Goal: Task Accomplishment & Management: Use online tool/utility

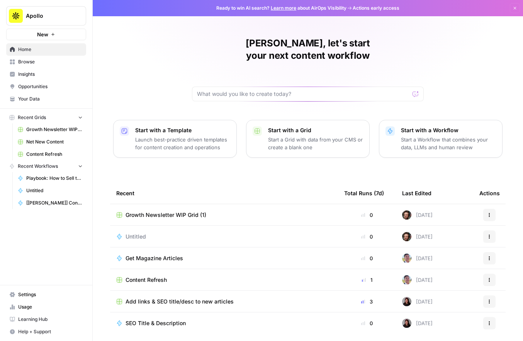
scroll to position [15, 0]
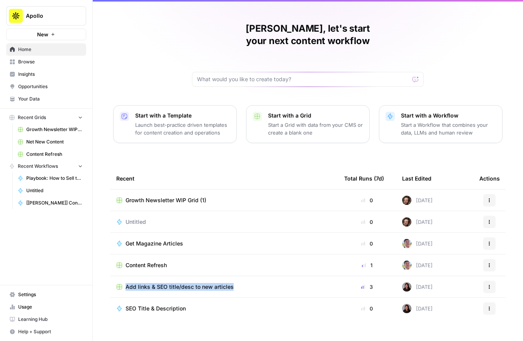
click at [171, 304] on span "SEO Title & Description" at bounding box center [156, 308] width 60 height 8
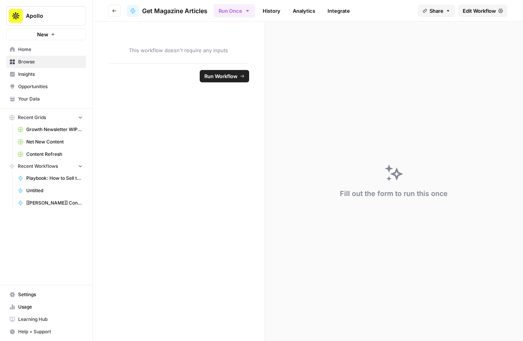
click at [25, 46] on span "Home" at bounding box center [50, 49] width 65 height 7
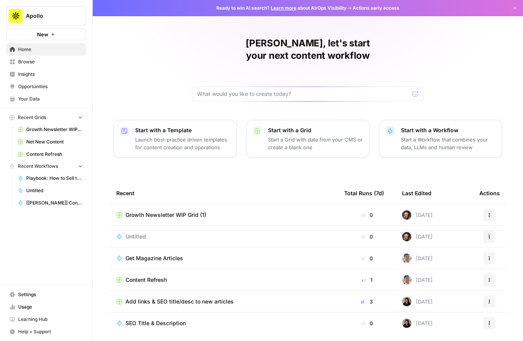
click at [136, 233] on span "Untitled" at bounding box center [136, 237] width 20 height 8
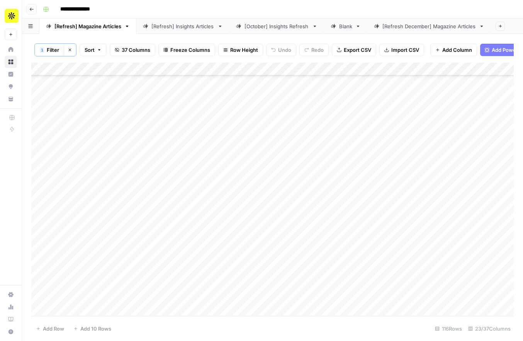
scroll to position [266, 0]
click at [29, 11] on button "Go back" at bounding box center [32, 9] width 10 height 10
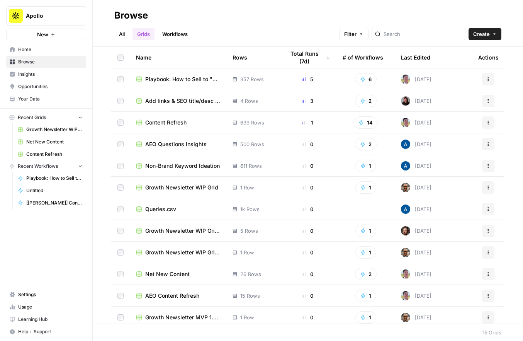
click at [367, 54] on div "# of Workflows" at bounding box center [363, 57] width 41 height 21
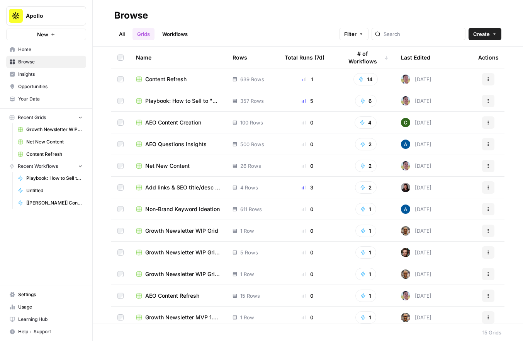
click at [183, 101] on span "Playbook: How to Sell to "X" Leads Grid" at bounding box center [182, 101] width 75 height 8
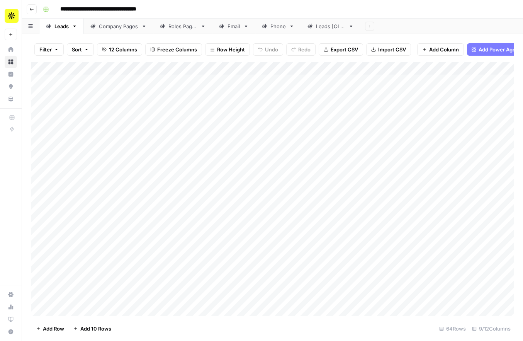
click at [228, 26] on div "Email" at bounding box center [229, 26] width 21 height 8
click at [266, 27] on icon at bounding box center [264, 26] width 5 height 5
click at [236, 30] on link "Email" at bounding box center [233, 26] width 43 height 15
click at [166, 27] on div "Roles Pages" at bounding box center [178, 26] width 37 height 8
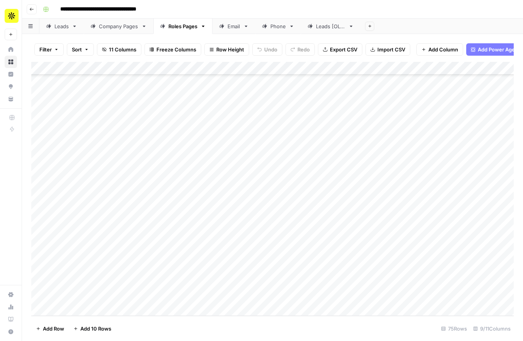
click at [217, 296] on div "Add Column" at bounding box center [272, 189] width 482 height 254
click at [221, 285] on div "Add Column" at bounding box center [272, 189] width 482 height 254
click at [223, 269] on div "Add Column" at bounding box center [272, 189] width 482 height 254
click at [223, 260] on div "Add Column" at bounding box center [272, 189] width 482 height 254
click at [227, 239] on div "Add Column" at bounding box center [272, 189] width 482 height 254
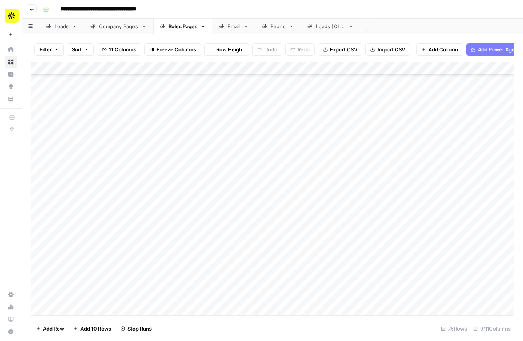
click at [227, 226] on div "Add Column" at bounding box center [272, 189] width 482 height 254
click at [227, 211] on div "Add Column" at bounding box center [272, 189] width 482 height 254
click at [224, 214] on div "Add Column" at bounding box center [272, 189] width 482 height 254
click at [225, 193] on div "Add Column" at bounding box center [272, 189] width 482 height 254
click at [225, 172] on div "Add Column" at bounding box center [272, 189] width 482 height 254
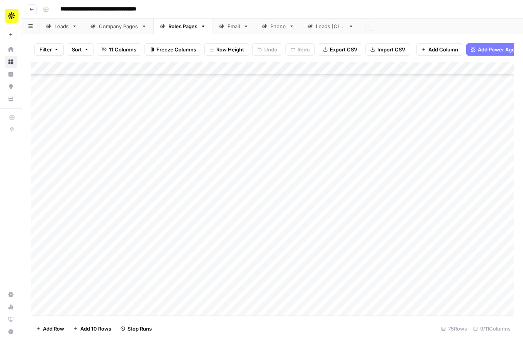
click at [227, 156] on div "Add Column" at bounding box center [272, 189] width 482 height 254
click at [226, 168] on div "Add Column" at bounding box center [272, 189] width 482 height 254
click at [226, 141] on div "Add Column" at bounding box center [272, 189] width 482 height 254
click at [226, 125] on div "Add Column" at bounding box center [272, 189] width 482 height 254
click at [226, 113] on div "Add Column" at bounding box center [272, 189] width 482 height 254
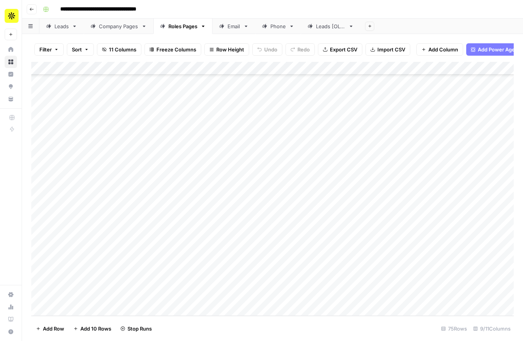
click at [226, 104] on div "Add Column" at bounding box center [272, 189] width 482 height 254
click at [226, 93] on div "Add Column" at bounding box center [272, 189] width 482 height 254
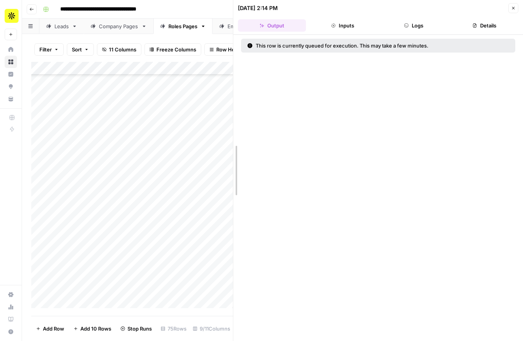
click at [229, 86] on div at bounding box center [233, 170] width 8 height 341
click at [510, 9] on button "Close" at bounding box center [513, 8] width 10 height 10
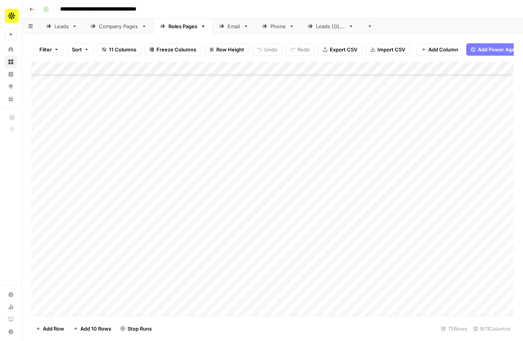
scroll to position [672, 0]
click at [224, 173] on div "Add Column" at bounding box center [272, 189] width 482 height 254
click at [229, 151] on div "Add Column" at bounding box center [272, 189] width 482 height 254
click at [228, 158] on div "Add Column" at bounding box center [272, 189] width 482 height 254
click at [230, 130] on div "Add Column" at bounding box center [272, 189] width 482 height 254
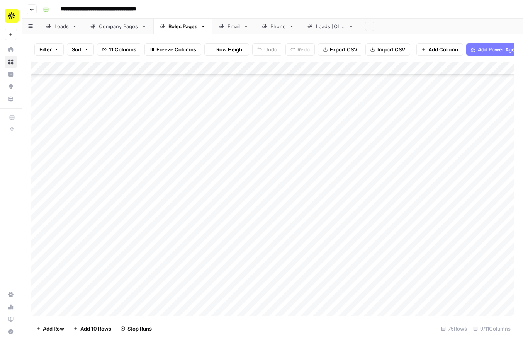
click at [231, 110] on div "Add Column" at bounding box center [272, 189] width 482 height 254
click at [229, 117] on div "Add Column" at bounding box center [272, 189] width 482 height 254
click at [231, 98] on div "Add Column" at bounding box center [272, 189] width 482 height 254
click at [228, 81] on div "Add Column" at bounding box center [272, 189] width 482 height 254
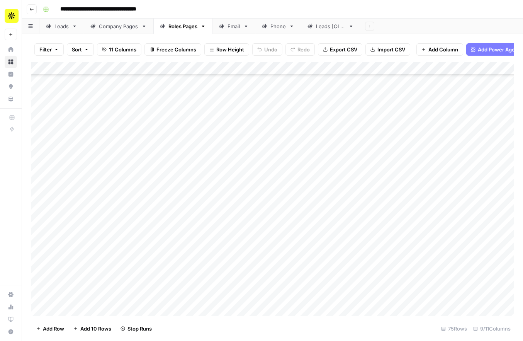
click at [224, 139] on div "Add Column" at bounding box center [272, 189] width 482 height 254
click at [231, 116] on div "Add Column" at bounding box center [272, 189] width 482 height 254
click at [233, 106] on div "Add Column" at bounding box center [272, 189] width 482 height 254
click at [231, 129] on div "Add Column" at bounding box center [272, 189] width 482 height 254
click at [231, 87] on div "Add Column" at bounding box center [272, 189] width 482 height 254
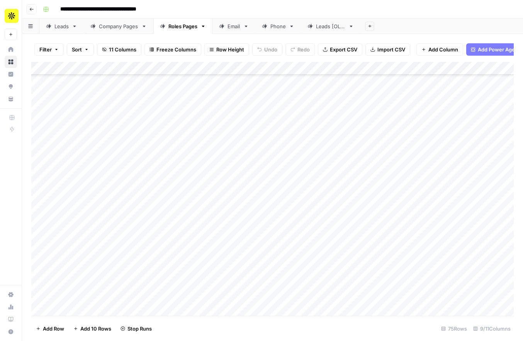
scroll to position [523, 0]
click at [227, 143] on div "Add Column" at bounding box center [272, 189] width 482 height 254
click at [227, 138] on div "Add Column" at bounding box center [272, 189] width 482 height 254
click at [224, 124] on div "Add Column" at bounding box center [272, 189] width 482 height 254
click at [224, 112] on div "Add Column" at bounding box center [272, 189] width 482 height 254
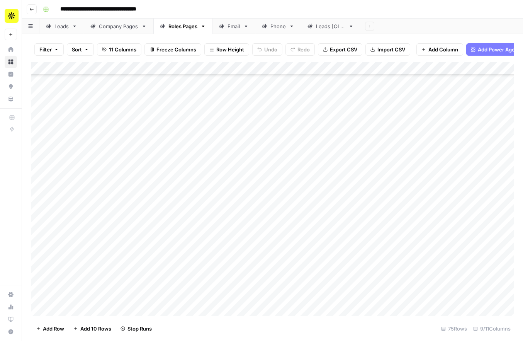
scroll to position [511, 0]
click at [226, 105] on div "Add Column" at bounding box center [272, 189] width 482 height 254
click at [226, 92] on div "Add Column" at bounding box center [272, 189] width 482 height 254
click at [226, 87] on div "Add Column" at bounding box center [272, 189] width 482 height 254
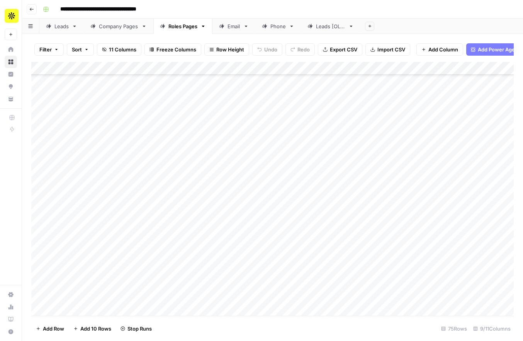
click at [228, 193] on div "Add Column" at bounding box center [272, 189] width 482 height 254
click at [228, 175] on div "Add Column" at bounding box center [272, 189] width 482 height 254
click at [228, 159] on div "Add Column" at bounding box center [272, 189] width 482 height 254
click at [227, 166] on div "Add Column" at bounding box center [272, 189] width 482 height 254
click at [226, 139] on div "Add Column" at bounding box center [272, 189] width 482 height 254
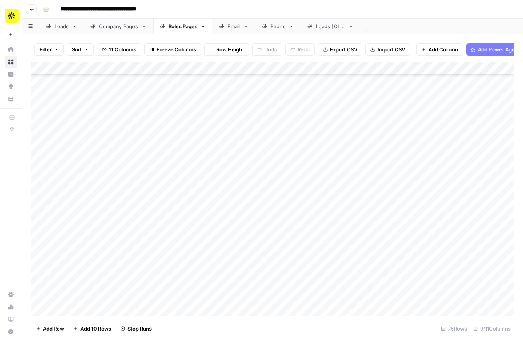
click at [226, 123] on div "Add Column" at bounding box center [272, 189] width 482 height 254
click at [226, 114] on div "Add Column" at bounding box center [272, 189] width 482 height 254
click at [229, 96] on div "Add Column" at bounding box center [272, 189] width 482 height 254
click at [229, 87] on div "Add Column" at bounding box center [272, 189] width 482 height 254
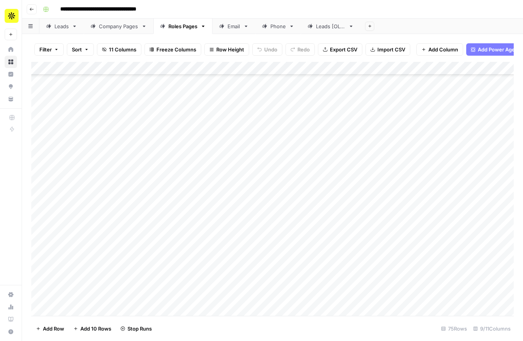
click at [223, 156] on div "Add Column" at bounding box center [272, 189] width 482 height 254
click at [223, 145] on div "Add Column" at bounding box center [272, 189] width 482 height 254
click at [223, 129] on div "Add Column" at bounding box center [272, 189] width 482 height 254
click at [223, 118] on div "Add Column" at bounding box center [272, 189] width 482 height 254
click at [223, 108] on div "Add Column" at bounding box center [272, 189] width 482 height 254
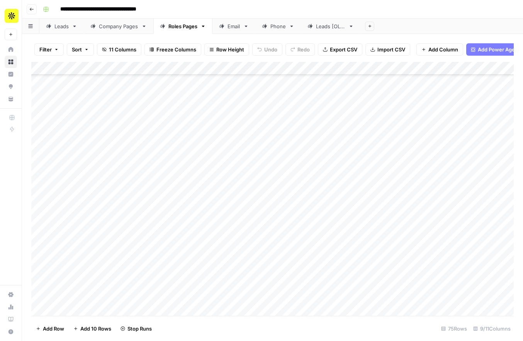
scroll to position [238, 0]
click at [228, 146] on div "Add Column" at bounding box center [272, 189] width 482 height 254
click at [228, 131] on div "Add Column" at bounding box center [272, 189] width 482 height 254
click at [227, 144] on div "Add Column" at bounding box center [272, 189] width 482 height 254
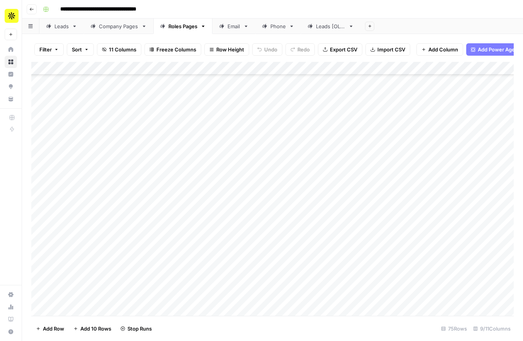
click at [229, 122] on div "Add Column" at bounding box center [272, 189] width 482 height 254
click at [231, 105] on div "Add Column" at bounding box center [272, 189] width 482 height 254
click at [231, 96] on div "Add Column" at bounding box center [272, 189] width 482 height 254
click at [229, 80] on div "Add Column" at bounding box center [272, 189] width 482 height 254
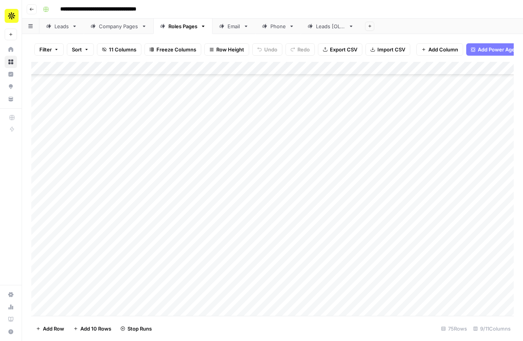
click at [231, 151] on div "Add Column" at bounding box center [272, 189] width 482 height 254
click at [227, 122] on div "Add Column" at bounding box center [272, 189] width 482 height 254
click at [227, 114] on div "Add Column" at bounding box center [272, 189] width 482 height 254
click at [227, 103] on div "Add Column" at bounding box center [272, 189] width 482 height 254
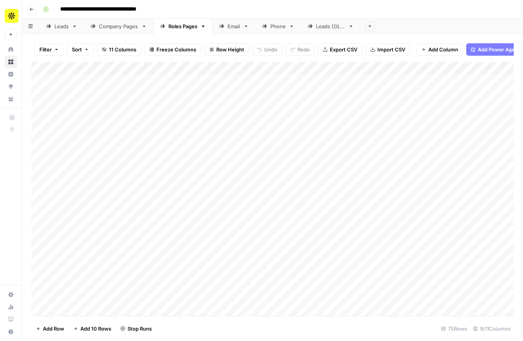
click at [114, 27] on div "Company Pages" at bounding box center [118, 26] width 39 height 8
click at [228, 87] on div "Add Column" at bounding box center [272, 189] width 482 height 254
click at [228, 98] on div "Add Column" at bounding box center [272, 189] width 482 height 254
click at [226, 201] on div "Add Column" at bounding box center [272, 189] width 482 height 254
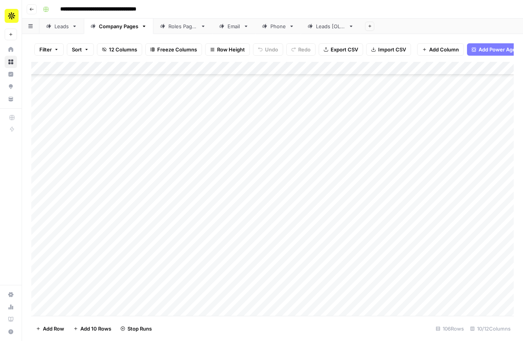
click at [226, 230] on div "Add Column" at bounding box center [272, 189] width 482 height 254
click at [226, 241] on div "Add Column" at bounding box center [272, 189] width 482 height 254
click at [226, 257] on div "Add Column" at bounding box center [272, 189] width 482 height 254
click at [226, 268] on div "Add Column" at bounding box center [272, 189] width 482 height 254
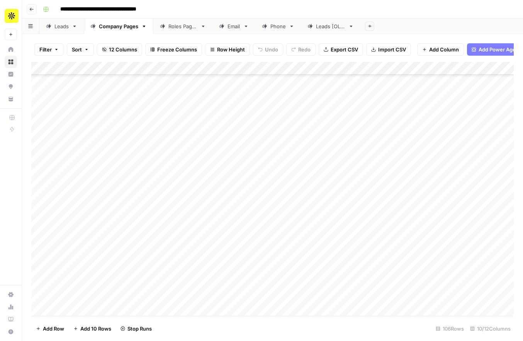
click at [224, 230] on div "Add Column" at bounding box center [272, 189] width 482 height 254
click at [226, 245] on div "Add Column" at bounding box center [272, 189] width 482 height 254
click at [226, 257] on div "Add Column" at bounding box center [272, 189] width 482 height 254
click at [226, 273] on div "Add Column" at bounding box center [272, 189] width 482 height 254
click at [226, 283] on div "Add Column" at bounding box center [272, 189] width 482 height 254
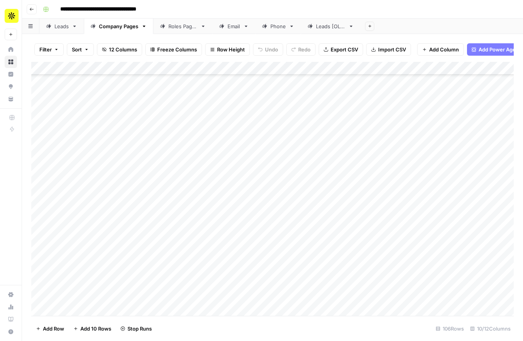
click at [228, 305] on div "Add Column" at bounding box center [272, 189] width 482 height 254
click at [228, 298] on div "Add Column" at bounding box center [272, 189] width 482 height 254
click at [230, 212] on div "Add Column" at bounding box center [272, 189] width 482 height 254
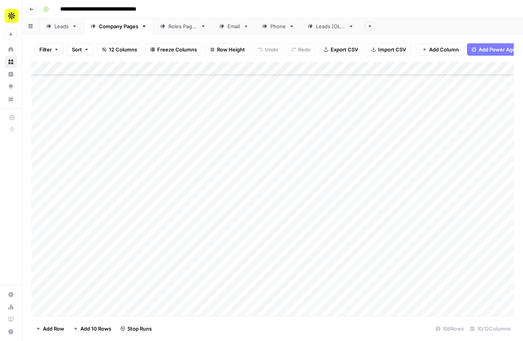
click at [226, 149] on div "Add Column" at bounding box center [272, 189] width 482 height 254
click at [227, 163] on div "Add Column" at bounding box center [272, 189] width 482 height 254
click at [227, 182] on div "Add Column" at bounding box center [272, 189] width 482 height 254
click at [227, 194] on div "Add Column" at bounding box center [272, 189] width 482 height 254
click at [227, 206] on div "Add Column" at bounding box center [272, 189] width 482 height 254
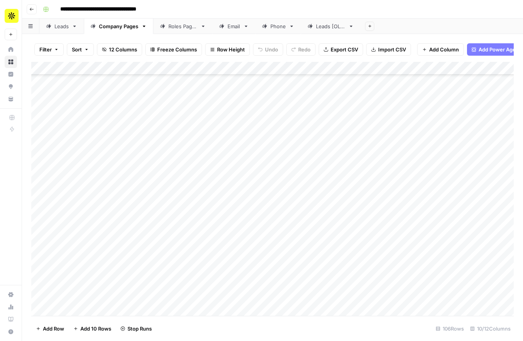
click at [226, 219] on div "Add Column" at bounding box center [272, 189] width 482 height 254
click at [226, 233] on div "Add Column" at bounding box center [272, 189] width 482 height 254
click at [226, 246] on div "Add Column" at bounding box center [272, 189] width 482 height 254
click at [226, 260] on div "Add Column" at bounding box center [272, 189] width 482 height 254
click at [226, 274] on div "Add Column" at bounding box center [272, 189] width 482 height 254
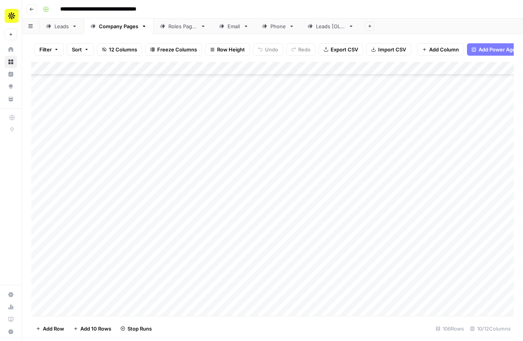
click at [226, 287] on div "Add Column" at bounding box center [272, 189] width 482 height 254
click at [226, 297] on div "Add Column" at bounding box center [272, 189] width 482 height 254
click at [226, 308] on div "Add Column" at bounding box center [272, 189] width 482 height 254
click at [226, 109] on div "Add Column" at bounding box center [272, 189] width 482 height 254
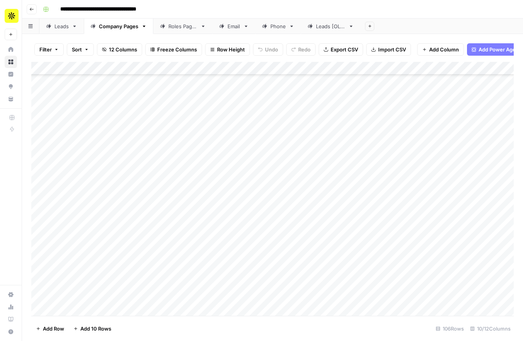
click at [226, 119] on div "Add Column" at bounding box center [272, 189] width 482 height 254
click at [226, 132] on div "Add Column" at bounding box center [272, 189] width 482 height 254
click at [226, 147] on div "Add Column" at bounding box center [272, 189] width 482 height 254
click at [226, 161] on div "Add Column" at bounding box center [272, 189] width 482 height 254
click at [226, 175] on div "Add Column" at bounding box center [272, 189] width 482 height 254
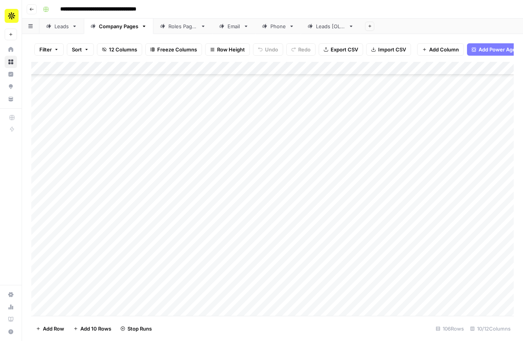
click at [226, 187] on div "Add Column" at bounding box center [272, 189] width 482 height 254
click at [226, 201] on div "Add Column" at bounding box center [272, 189] width 482 height 254
click at [226, 211] on div "Add Column" at bounding box center [272, 189] width 482 height 254
click at [226, 224] on div "Add Column" at bounding box center [272, 189] width 482 height 254
click at [227, 241] on div "Add Column" at bounding box center [272, 189] width 482 height 254
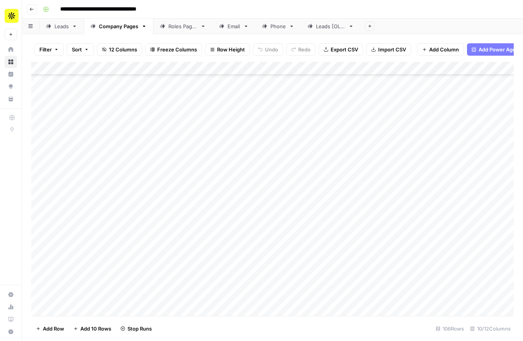
click at [227, 253] on div "Add Column" at bounding box center [272, 189] width 482 height 254
click at [227, 263] on div "Add Column" at bounding box center [272, 189] width 482 height 254
click at [228, 277] on div "Add Column" at bounding box center [272, 189] width 482 height 254
click at [228, 292] on div "Add Column" at bounding box center [272, 189] width 482 height 254
click at [228, 308] on div "Add Column" at bounding box center [272, 189] width 482 height 254
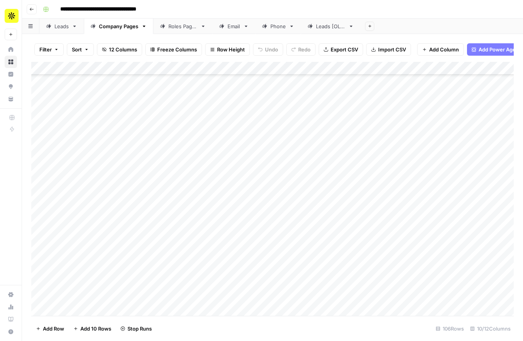
scroll to position [1164, 0]
click at [229, 295] on div "Add Column" at bounding box center [272, 189] width 482 height 254
click at [231, 282] on div "Add Column" at bounding box center [272, 189] width 482 height 254
click at [229, 269] on div "Add Column" at bounding box center [272, 189] width 482 height 254
click at [229, 253] on div "Add Column" at bounding box center [272, 189] width 482 height 254
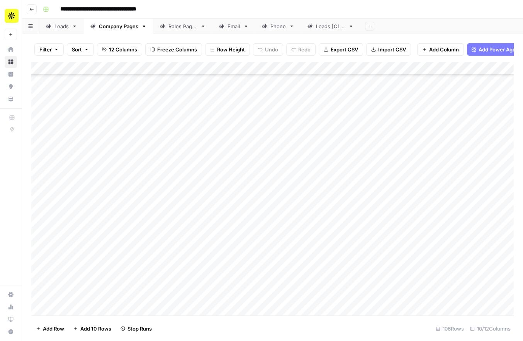
click at [229, 238] on div "Add Column" at bounding box center [272, 189] width 482 height 254
click at [229, 223] on div "Add Column" at bounding box center [272, 189] width 482 height 254
click at [229, 205] on div "Add Column" at bounding box center [272, 189] width 482 height 254
click at [229, 189] on div "Add Column" at bounding box center [272, 189] width 482 height 254
click at [229, 174] on div "Add Column" at bounding box center [272, 189] width 482 height 254
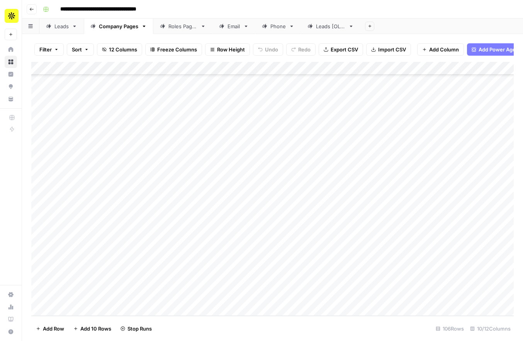
click at [229, 161] on div "Add Column" at bounding box center [272, 189] width 482 height 254
click at [229, 149] on div "Add Column" at bounding box center [272, 189] width 482 height 254
click at [229, 137] on div "Add Column" at bounding box center [272, 189] width 482 height 254
click at [229, 120] on div "Add Column" at bounding box center [272, 189] width 482 height 254
click at [229, 107] on div "Add Column" at bounding box center [272, 189] width 482 height 254
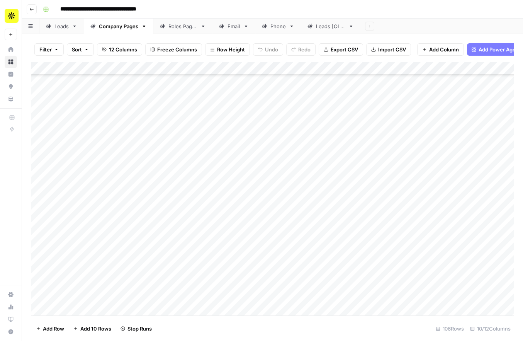
click at [229, 95] on div "Add Column" at bounding box center [272, 189] width 482 height 254
click at [228, 81] on div "Add Column" at bounding box center [272, 189] width 482 height 254
click at [229, 234] on div "Add Column" at bounding box center [272, 189] width 482 height 254
click at [230, 224] on div "Add Column" at bounding box center [272, 189] width 482 height 254
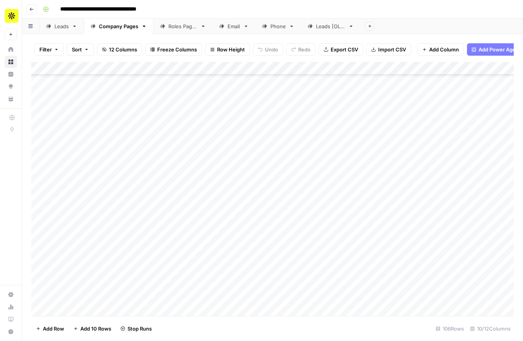
click at [230, 210] on div "Add Column" at bounding box center [272, 189] width 482 height 254
click at [230, 195] on div "Add Column" at bounding box center [272, 189] width 482 height 254
click at [230, 181] on div "Add Column" at bounding box center [272, 189] width 482 height 254
click at [230, 172] on div "Add Column" at bounding box center [272, 189] width 482 height 254
click at [230, 162] on div "Add Column" at bounding box center [272, 189] width 482 height 254
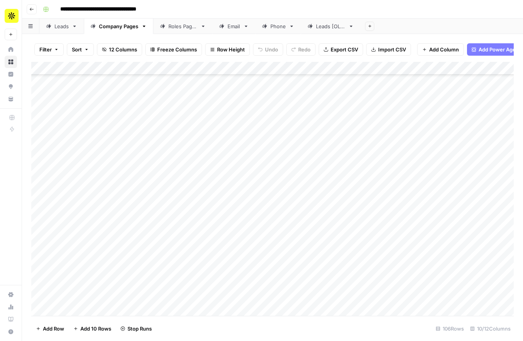
click at [230, 145] on div "Add Column" at bounding box center [272, 189] width 482 height 254
click at [230, 134] on div "Add Column" at bounding box center [272, 189] width 482 height 254
click at [230, 119] on div "Add Column" at bounding box center [272, 189] width 482 height 254
click at [230, 108] on div "Add Column" at bounding box center [272, 189] width 482 height 254
click at [229, 93] on div "Add Column" at bounding box center [272, 189] width 482 height 254
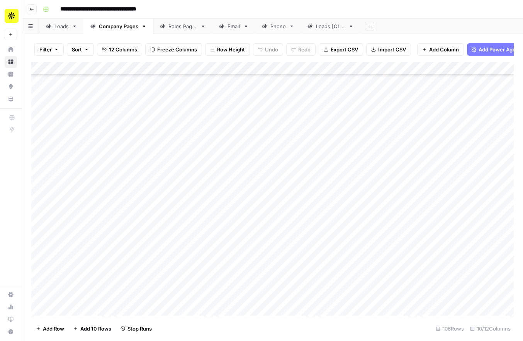
click at [229, 79] on div "Add Column" at bounding box center [272, 189] width 482 height 254
click at [233, 162] on div "Add Column" at bounding box center [272, 189] width 482 height 254
click at [229, 146] on div "Add Column" at bounding box center [272, 189] width 482 height 254
click at [229, 135] on div "Add Column" at bounding box center [272, 189] width 482 height 254
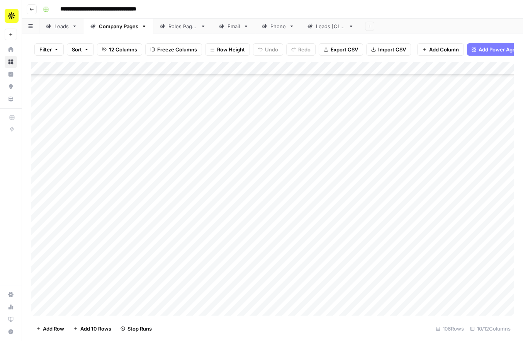
click at [229, 122] on div "Add Column" at bounding box center [272, 189] width 482 height 254
click at [227, 104] on div "Add Column" at bounding box center [272, 189] width 482 height 254
click at [227, 109] on div "Add Column" at bounding box center [272, 189] width 482 height 254
click at [224, 163] on div "Add Column" at bounding box center [272, 189] width 482 height 254
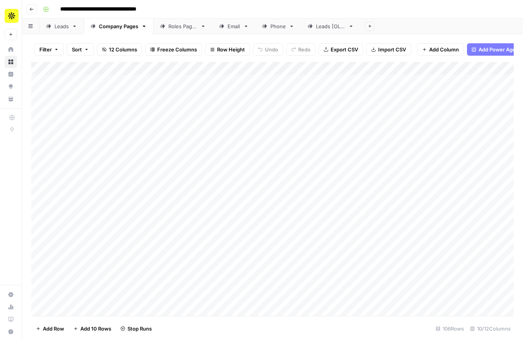
click at [58, 26] on div "Leads" at bounding box center [61, 26] width 14 height 8
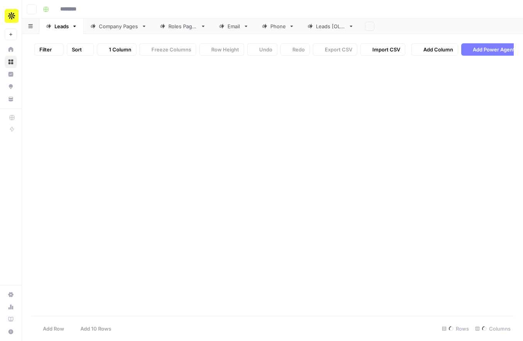
type input "**********"
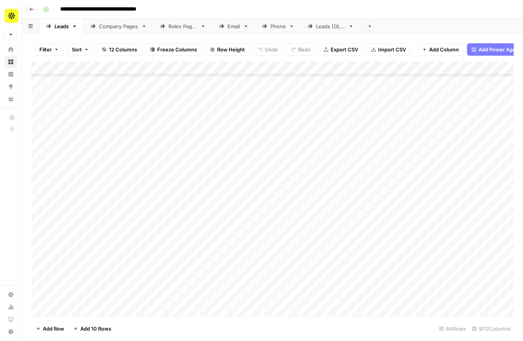
scroll to position [612, 0]
click at [122, 25] on div "Company Pages" at bounding box center [118, 26] width 39 height 8
click at [260, 225] on div "Add Column" at bounding box center [272, 189] width 482 height 254
click at [261, 239] on div "Add Column" at bounding box center [272, 189] width 482 height 254
click at [261, 249] on div "Add Column" at bounding box center [272, 189] width 482 height 254
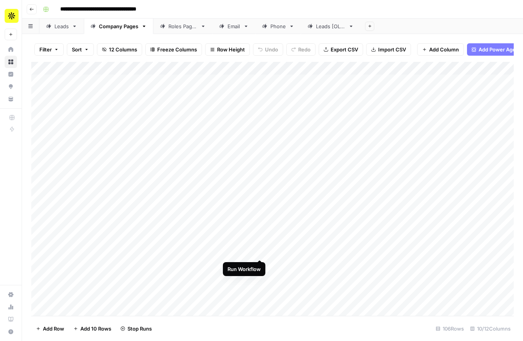
click at [261, 264] on div "Add Column" at bounding box center [272, 189] width 482 height 254
click at [259, 279] on div "Add Column" at bounding box center [272, 189] width 482 height 254
click at [259, 294] on div "Add Column" at bounding box center [272, 189] width 482 height 254
click at [257, 124] on div "Add Column" at bounding box center [272, 189] width 482 height 254
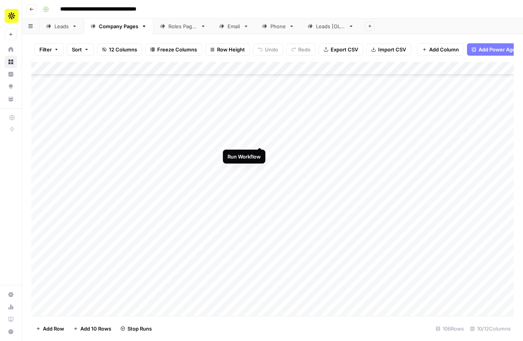
click at [259, 136] on div "Add Column" at bounding box center [272, 189] width 482 height 254
click at [259, 150] on div "Add Column" at bounding box center [272, 189] width 482 height 254
click at [259, 163] on div "Add Column" at bounding box center [272, 189] width 482 height 254
click at [258, 191] on div "Add Column" at bounding box center [272, 189] width 482 height 254
click at [258, 204] on div "Add Column" at bounding box center [272, 189] width 482 height 254
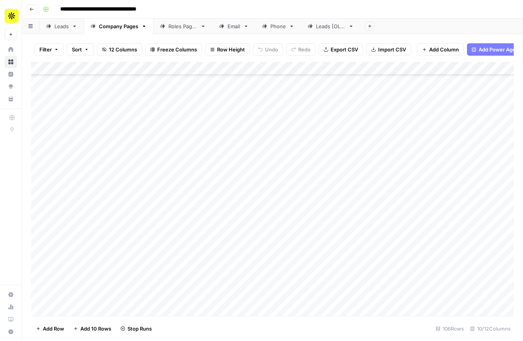
scroll to position [263, 0]
click at [258, 170] on div "Add Column" at bounding box center [272, 189] width 482 height 254
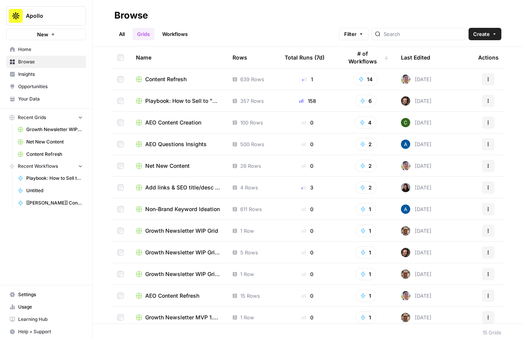
click at [307, 53] on div "Total Runs (7d)" at bounding box center [305, 57] width 40 height 21
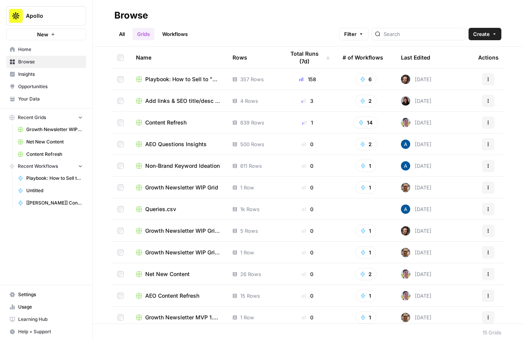
click at [185, 102] on span "Add links & SEO title/desc to new articles" at bounding box center [182, 101] width 75 height 8
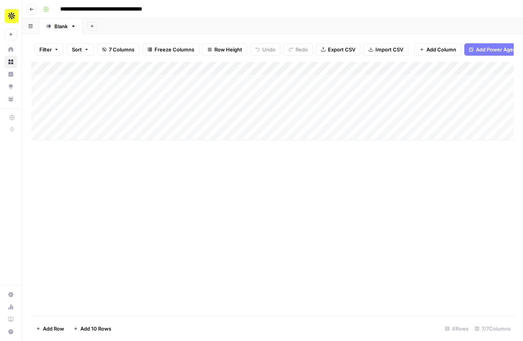
click at [30, 11] on button "Go back" at bounding box center [32, 9] width 10 height 10
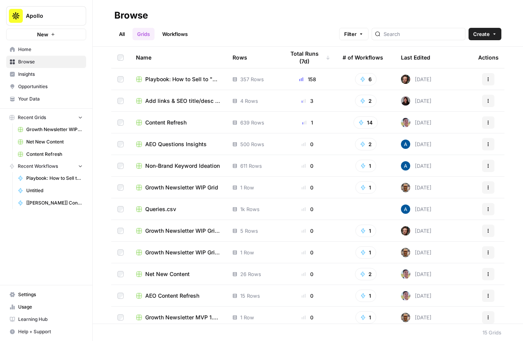
click at [172, 121] on span "Content Refresh" at bounding box center [165, 123] width 41 height 8
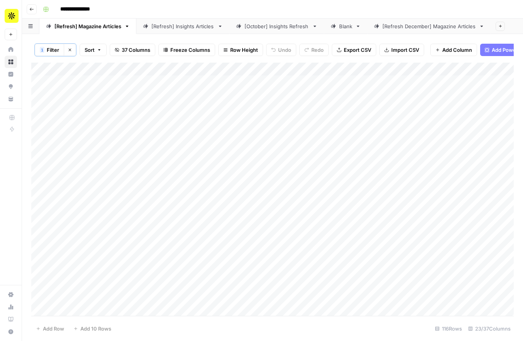
click at [171, 32] on link "[Refresh] Insights Articles" at bounding box center [182, 26] width 93 height 15
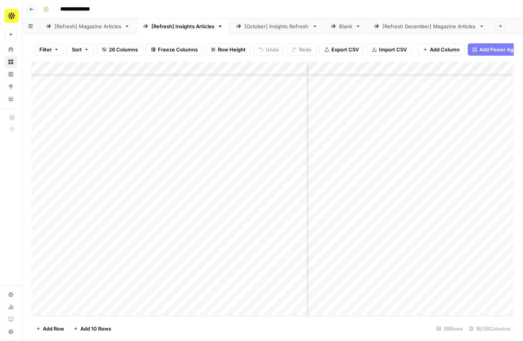
scroll to position [0, 119]
click at [32, 11] on icon "button" at bounding box center [31, 9] width 5 height 5
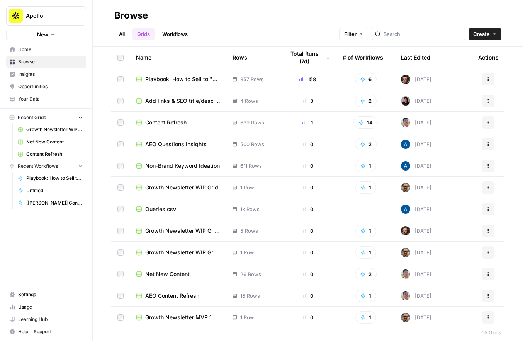
click at [168, 80] on span "Playbook: How to Sell to "X" Leads Grid" at bounding box center [182, 79] width 75 height 8
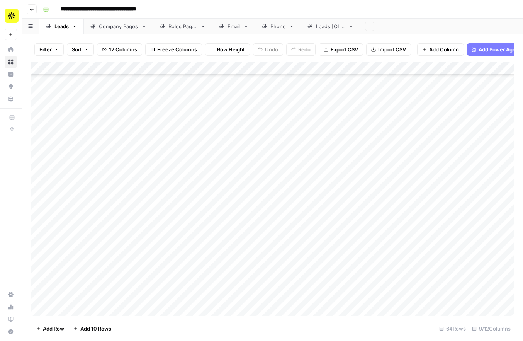
scroll to position [612, 0]
click at [111, 23] on div "Company Pages" at bounding box center [118, 26] width 39 height 8
click at [322, 31] on link "Leads [OLD]" at bounding box center [330, 26] width 59 height 15
click at [118, 31] on link "Company Pages" at bounding box center [119, 26] width 70 height 15
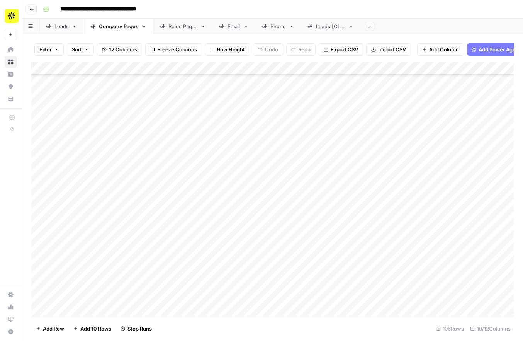
scroll to position [118, 0]
click at [205, 198] on div "Add Column" at bounding box center [272, 189] width 482 height 254
click at [250, 200] on div "Add Column" at bounding box center [272, 189] width 482 height 254
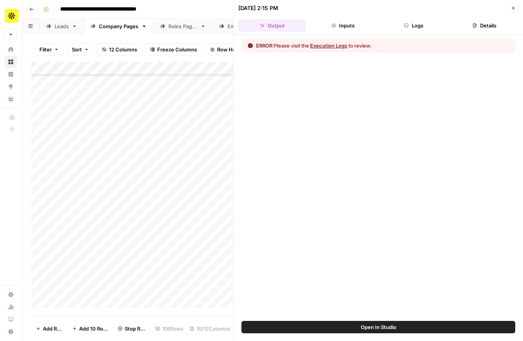
click at [337, 47] on button "Execution Logs" at bounding box center [328, 46] width 37 height 8
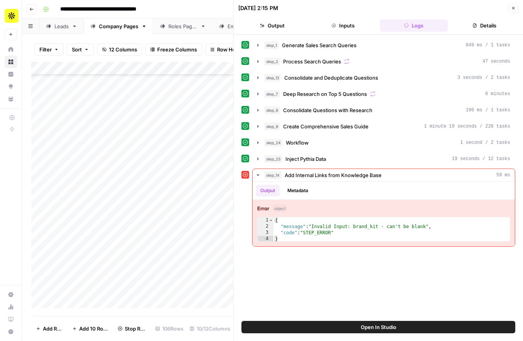
click at [488, 30] on button "Details" at bounding box center [485, 25] width 68 height 12
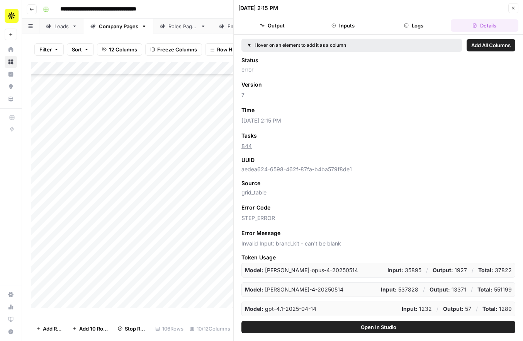
click at [277, 30] on button "Output" at bounding box center [272, 25] width 68 height 12
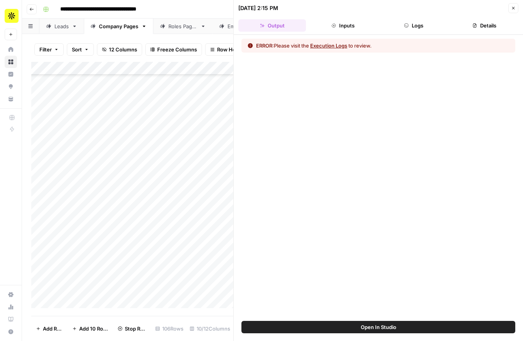
click at [347, 26] on button "Inputs" at bounding box center [343, 25] width 68 height 12
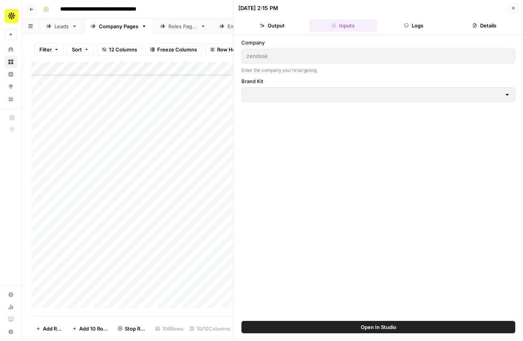
type input "Apollo"
click at [505, 93] on div at bounding box center [507, 95] width 6 height 8
click at [506, 94] on div at bounding box center [507, 95] width 6 height 8
click at [509, 7] on button "Close" at bounding box center [513, 8] width 10 height 10
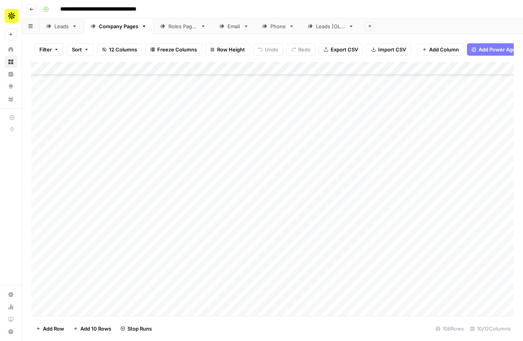
scroll to position [526, 0]
click at [249, 132] on div "Add Column" at bounding box center [272, 189] width 482 height 254
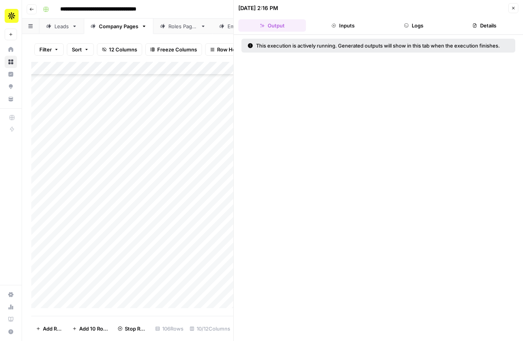
click at [342, 24] on button "Inputs" at bounding box center [343, 25] width 68 height 12
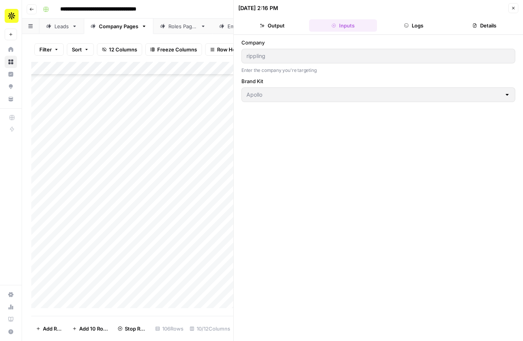
click at [408, 28] on button "Logs" at bounding box center [414, 25] width 68 height 12
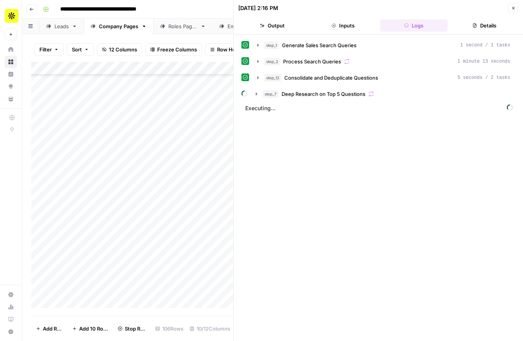
click at [488, 24] on button "Details" at bounding box center [485, 25] width 68 height 12
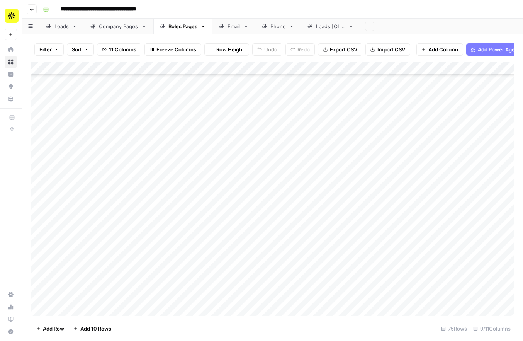
scroll to position [757, 0]
click at [202, 231] on div "Add Column" at bounding box center [272, 189] width 482 height 254
click at [206, 231] on div "Add Column" at bounding box center [272, 189] width 482 height 254
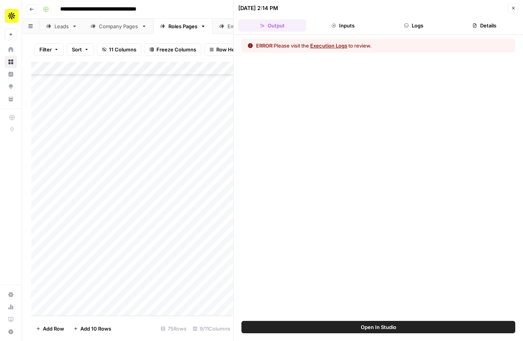
click at [335, 45] on button "Execution Logs" at bounding box center [328, 46] width 37 height 8
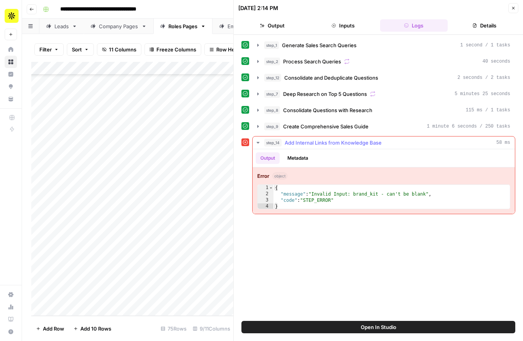
click at [258, 144] on icon "button" at bounding box center [258, 142] width 6 height 6
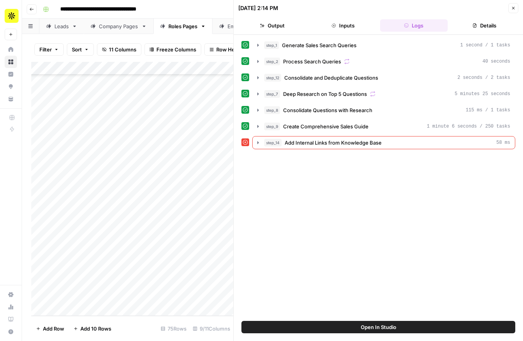
click at [321, 323] on button "Open In Studio" at bounding box center [378, 327] width 274 height 12
click at [340, 208] on div "step_1 Generate Sales Search Queries 1 second / 1 tasks step_2 Process Search Q…" at bounding box center [378, 178] width 274 height 278
click at [63, 196] on div "Add Column" at bounding box center [132, 189] width 202 height 254
click at [512, 11] on button "Close" at bounding box center [513, 8] width 10 height 10
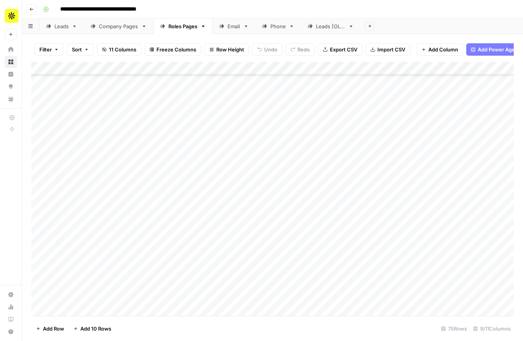
scroll to position [757, 4]
click at [231, 22] on link "Email" at bounding box center [233, 26] width 43 height 15
click at [232, 87] on div "Add Column" at bounding box center [272, 189] width 482 height 254
click at [287, 83] on div "Add Column" at bounding box center [272, 189] width 482 height 254
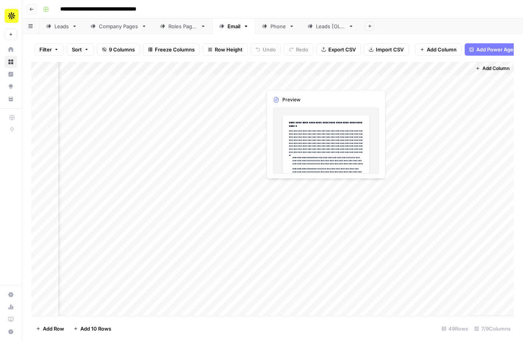
click at [287, 83] on div "Add Column" at bounding box center [272, 189] width 482 height 254
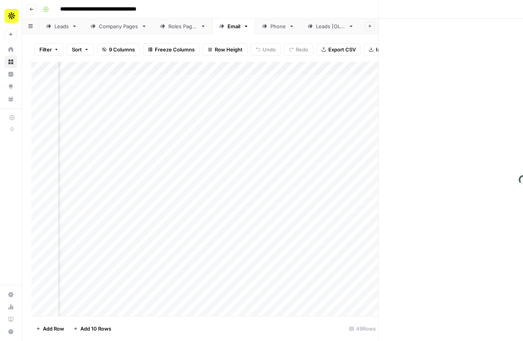
scroll to position [0, 91]
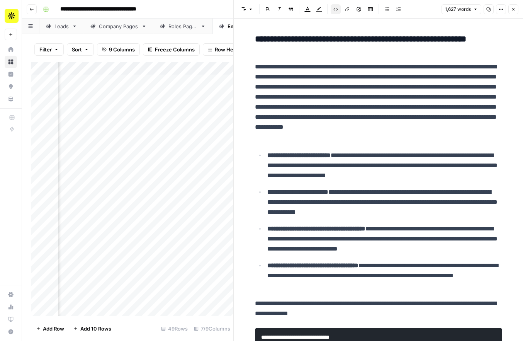
click at [177, 195] on div "Add Column" at bounding box center [132, 189] width 202 height 254
click at [515, 10] on icon "button" at bounding box center [513, 9] width 5 height 5
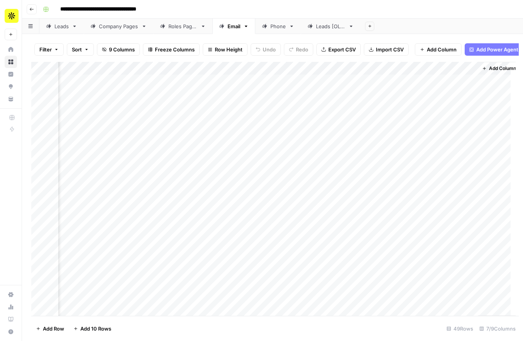
scroll to position [0, 88]
click at [298, 66] on div "Add Column" at bounding box center [272, 189] width 482 height 254
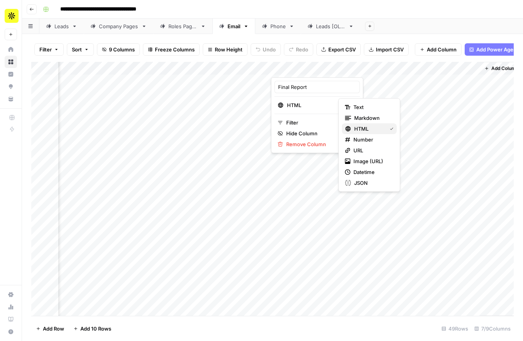
click at [364, 131] on span "HTML" at bounding box center [368, 129] width 29 height 8
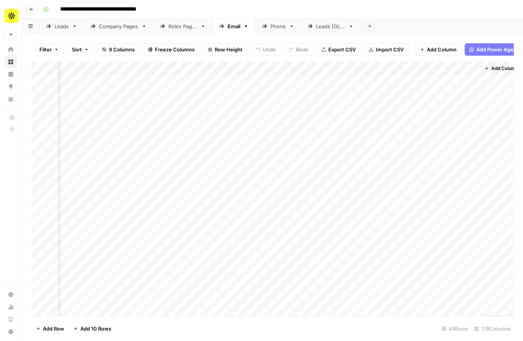
click at [336, 68] on div "Add Column" at bounding box center [272, 189] width 482 height 254
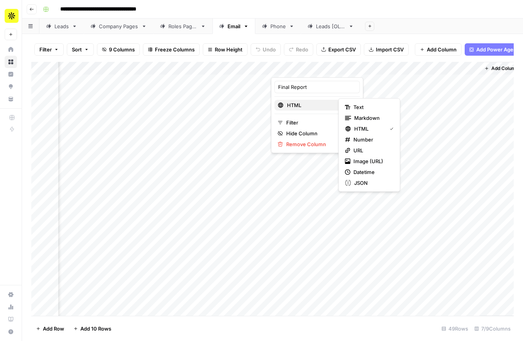
click at [309, 104] on span "HTML" at bounding box center [316, 105] width 59 height 8
click at [385, 130] on div "HTML" at bounding box center [369, 129] width 49 height 8
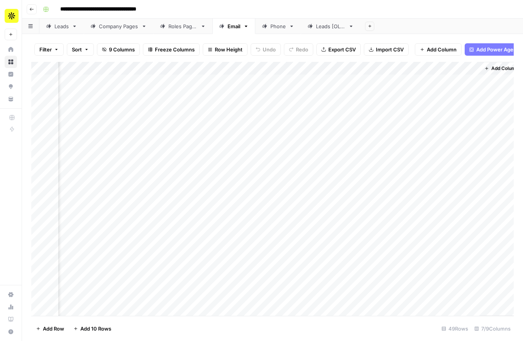
click at [297, 145] on div "Add Column" at bounding box center [272, 189] width 482 height 254
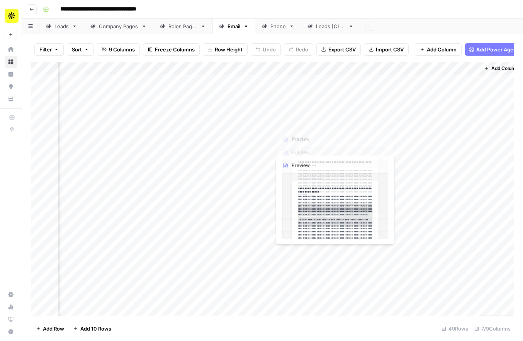
click at [305, 104] on div "Add Column" at bounding box center [272, 189] width 482 height 254
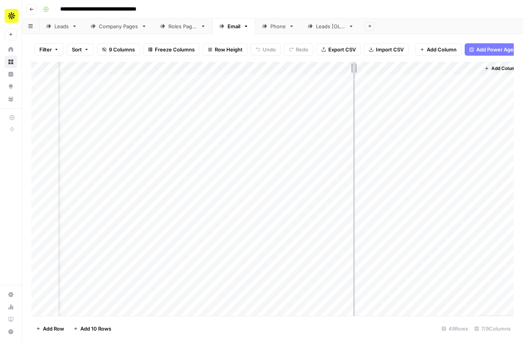
drag, startPoint x: 340, startPoint y: 67, endPoint x: 398, endPoint y: 67, distance: 58.7
click at [398, 67] on div "Add Column" at bounding box center [272, 189] width 482 height 254
click at [362, 69] on div "Add Column" at bounding box center [272, 189] width 482 height 254
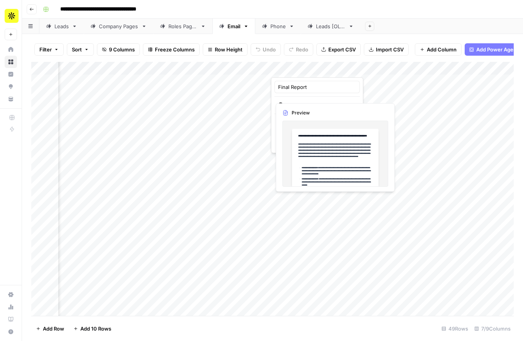
click at [356, 95] on div "Add Column" at bounding box center [272, 189] width 482 height 254
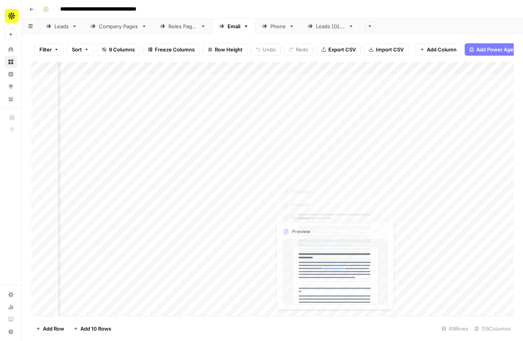
click at [301, 231] on div "Add Column" at bounding box center [272, 189] width 482 height 254
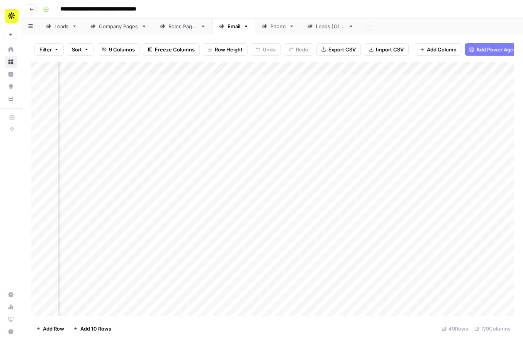
click at [394, 67] on div "Add Column" at bounding box center [272, 189] width 482 height 254
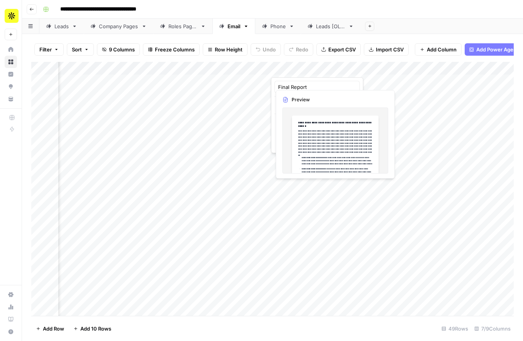
click at [490, 268] on div "Add Column" at bounding box center [272, 189] width 482 height 254
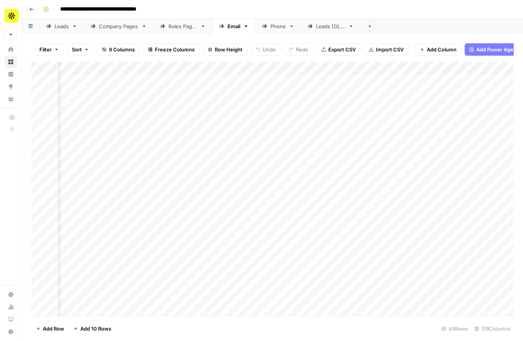
click at [390, 68] on div "Add Column" at bounding box center [272, 189] width 482 height 254
click at [447, 119] on div "Add Column" at bounding box center [272, 189] width 482 height 254
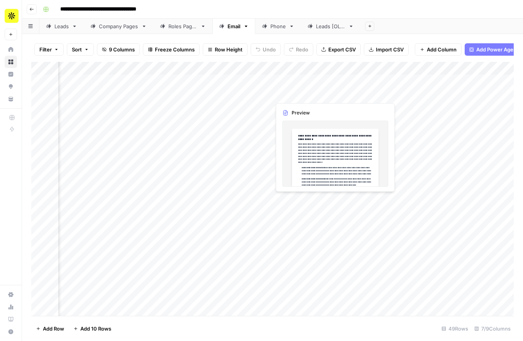
click at [334, 91] on div "Add Column" at bounding box center [272, 189] width 482 height 254
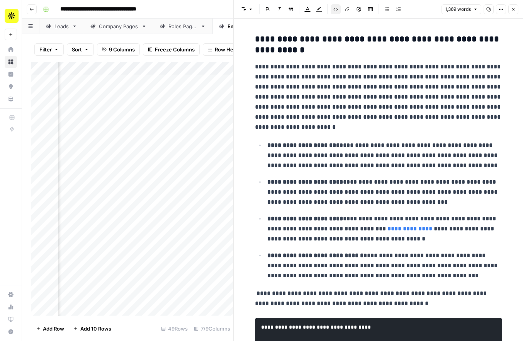
click at [381, 186] on p "**********" at bounding box center [384, 192] width 235 height 30
click at [338, 10] on button "Code block" at bounding box center [336, 9] width 10 height 10
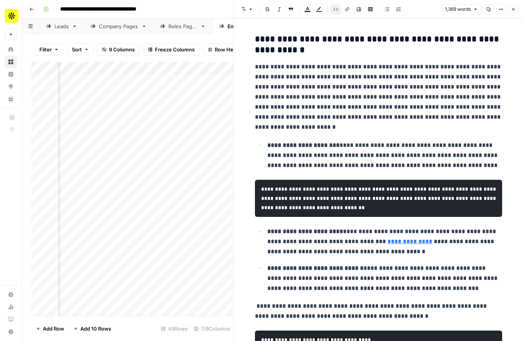
click at [338, 10] on button "Code block" at bounding box center [336, 9] width 10 height 10
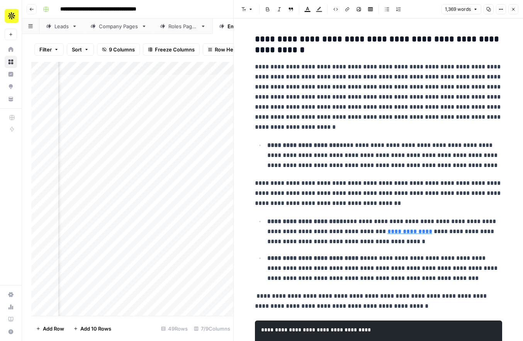
click at [338, 10] on button "Code block" at bounding box center [336, 9] width 10 height 10
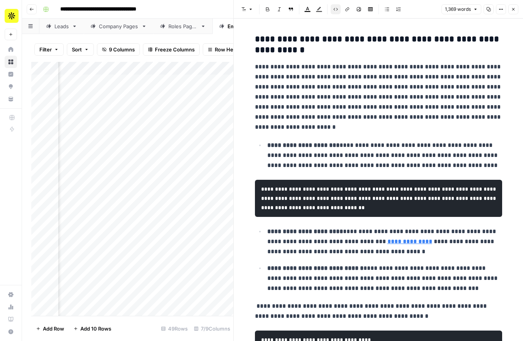
click at [338, 10] on button "Code block" at bounding box center [336, 9] width 10 height 10
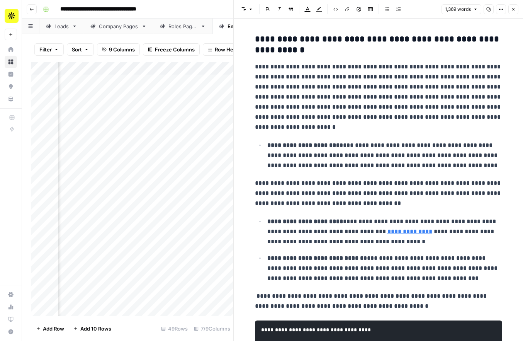
click at [338, 10] on button "Code block" at bounding box center [336, 9] width 10 height 10
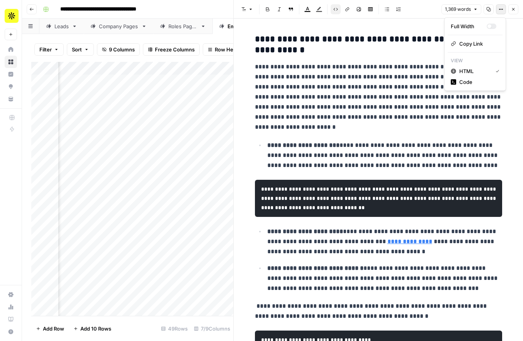
click at [499, 7] on icon "button" at bounding box center [501, 9] width 5 height 5
click at [470, 76] on button "HTML" at bounding box center [475, 71] width 55 height 11
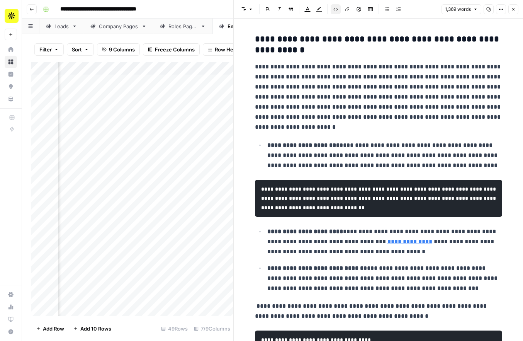
click at [504, 5] on button "Options" at bounding box center [501, 9] width 10 height 10
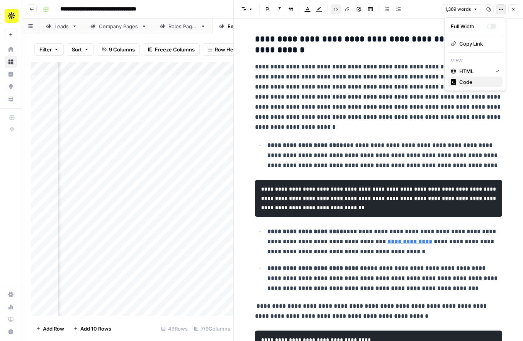
click at [473, 80] on span "Code" at bounding box center [477, 82] width 37 height 8
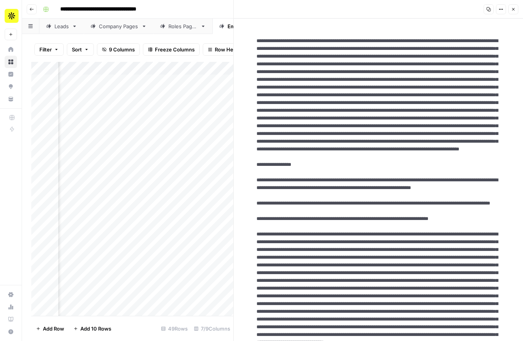
click at [513, 8] on icon "button" at bounding box center [513, 9] width 5 height 5
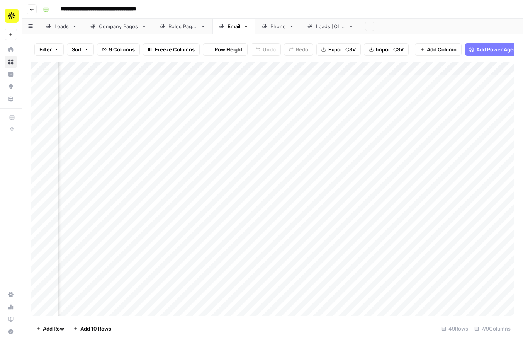
click at [393, 70] on div "Add Column" at bounding box center [272, 189] width 482 height 254
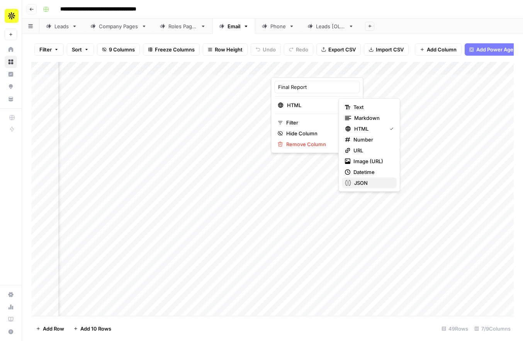
click at [368, 178] on button "JSON" at bounding box center [369, 182] width 55 height 11
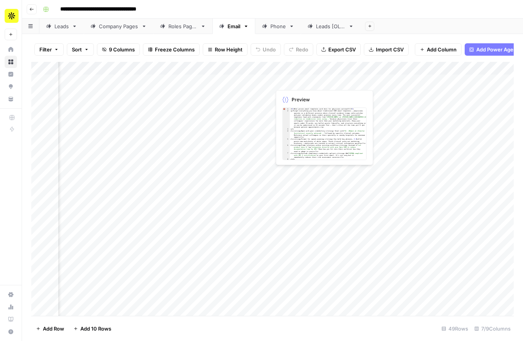
click at [337, 82] on div "Add Column" at bounding box center [272, 189] width 482 height 254
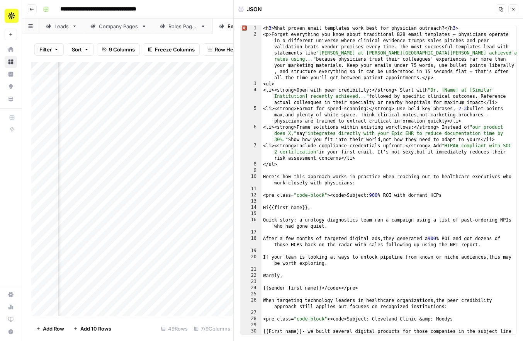
click at [516, 12] on button "Close" at bounding box center [513, 9] width 10 height 10
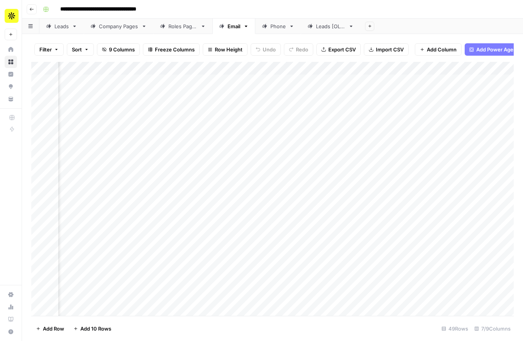
click at [392, 66] on div "Add Column" at bounding box center [272, 189] width 482 height 254
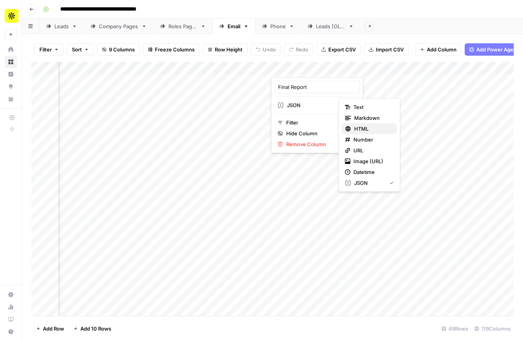
click at [365, 131] on span "HTML" at bounding box center [372, 129] width 36 height 8
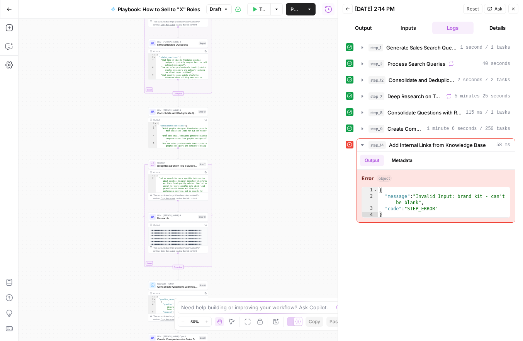
click at [517, 7] on button "Close" at bounding box center [513, 9] width 10 height 10
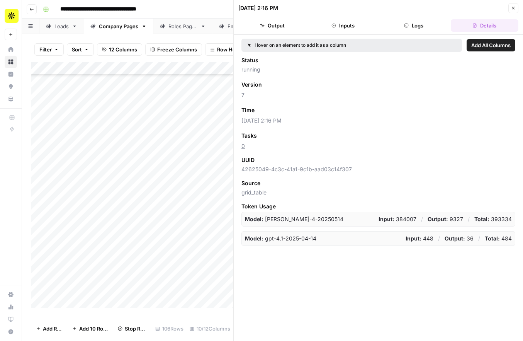
scroll to position [526, 0]
click at [513, 7] on icon "button" at bounding box center [513, 8] width 5 height 5
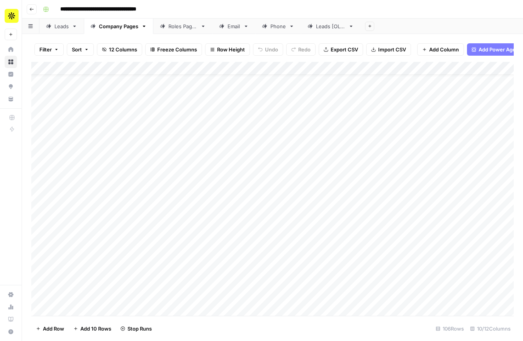
scroll to position [86, 0]
click at [218, 234] on div "Add Column" at bounding box center [272, 189] width 482 height 254
click at [251, 231] on div "Add Column" at bounding box center [272, 189] width 482 height 254
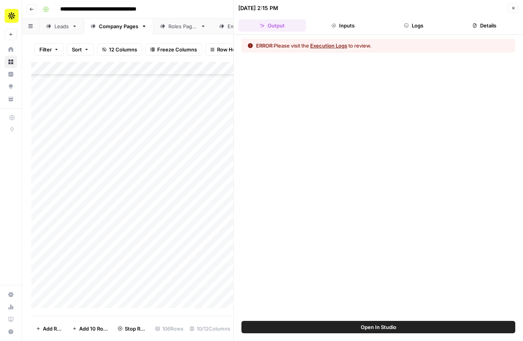
click at [344, 27] on button "Inputs" at bounding box center [343, 25] width 68 height 12
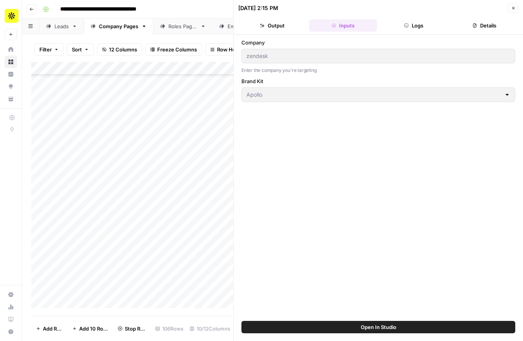
click at [420, 20] on button "Logs" at bounding box center [414, 25] width 68 height 12
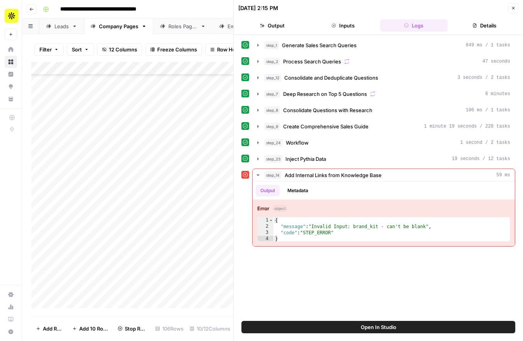
click at [518, 20] on ul "Output Inputs Logs Details" at bounding box center [378, 25] width 280 height 12
click at [520, 7] on header "[DATE] 2:15 PM Close Output Inputs Logs Details" at bounding box center [378, 17] width 289 height 35
click at [515, 7] on icon "button" at bounding box center [513, 8] width 5 height 5
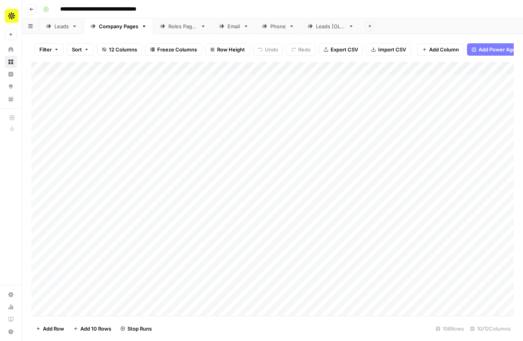
click at [225, 69] on div "Add Column" at bounding box center [272, 189] width 482 height 254
click at [318, 174] on div "Add Column" at bounding box center [272, 189] width 482 height 254
click at [239, 229] on div "Add Column" at bounding box center [272, 189] width 482 height 254
click at [228, 182] on div "Add Column" at bounding box center [272, 189] width 482 height 254
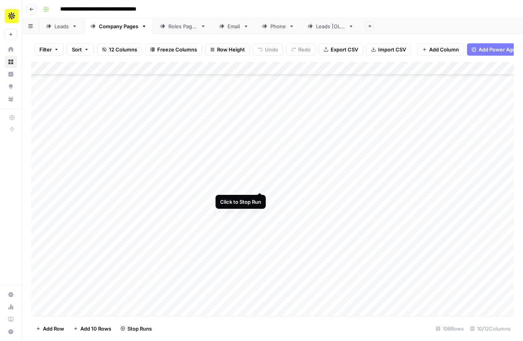
click at [260, 183] on div "Add Column" at bounding box center [272, 189] width 482 height 254
click at [260, 209] on div "Add Column" at bounding box center [272, 189] width 482 height 254
click at [261, 209] on div "Add Column" at bounding box center [272, 189] width 482 height 254
click at [261, 196] on div "Add Column" at bounding box center [272, 189] width 482 height 254
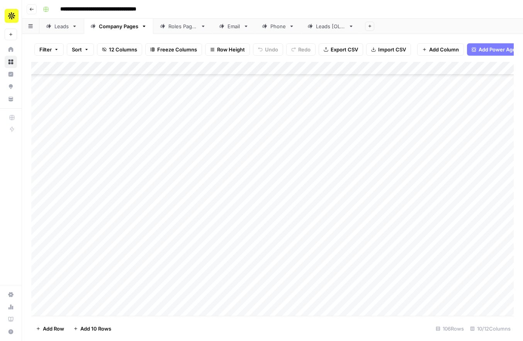
click at [218, 233] on div "Add Column" at bounding box center [272, 189] width 482 height 254
click at [203, 236] on div "Add Column" at bounding box center [272, 189] width 482 height 254
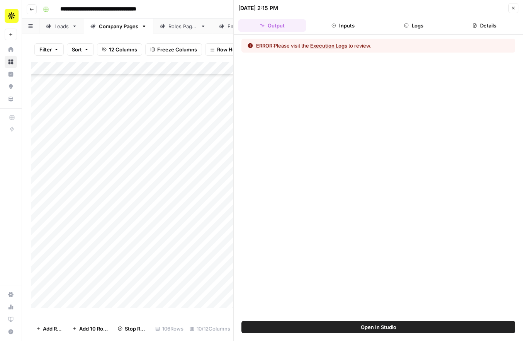
click at [339, 44] on button "Execution Logs" at bounding box center [328, 46] width 37 height 8
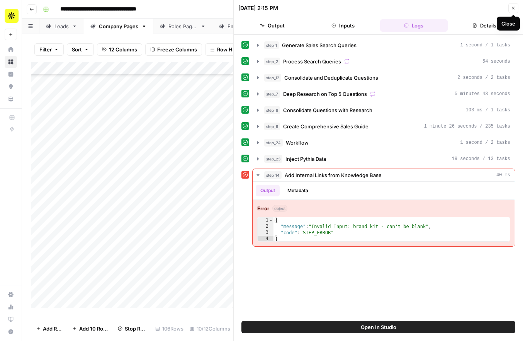
click at [513, 9] on icon "button" at bounding box center [513, 8] width 5 height 5
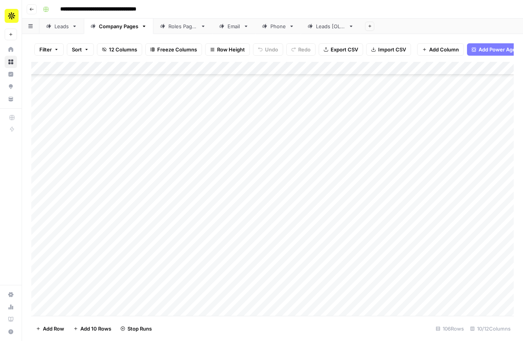
scroll to position [1164, 0]
click at [260, 294] on div "Add Column" at bounding box center [272, 189] width 482 height 254
click at [260, 279] on div "Add Column" at bounding box center [272, 189] width 482 height 254
click at [260, 270] on div "Add Column" at bounding box center [272, 189] width 482 height 254
click at [260, 255] on div "Add Column" at bounding box center [272, 189] width 482 height 254
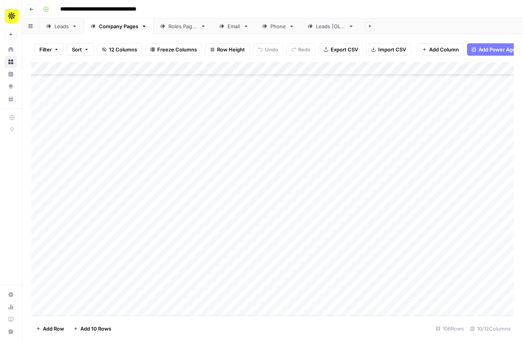
click at [260, 245] on div "Add Column" at bounding box center [272, 189] width 482 height 254
click at [261, 231] on div "Add Column" at bounding box center [272, 189] width 482 height 254
click at [261, 216] on div "Add Column" at bounding box center [272, 189] width 482 height 254
click at [261, 204] on div "Add Column" at bounding box center [272, 189] width 482 height 254
click at [259, 190] on div "Add Column" at bounding box center [272, 189] width 482 height 254
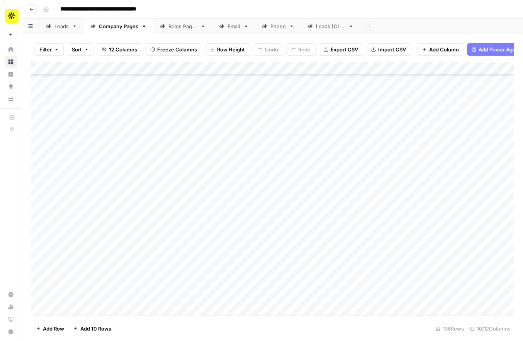
click at [258, 175] on div "Add Column" at bounding box center [272, 189] width 482 height 254
click at [258, 163] on div "Add Column" at bounding box center [272, 189] width 482 height 254
click at [259, 149] on div "Add Column" at bounding box center [272, 189] width 482 height 254
click at [259, 141] on div "Add Column" at bounding box center [272, 189] width 482 height 254
click at [262, 124] on div "Add Column" at bounding box center [272, 189] width 482 height 254
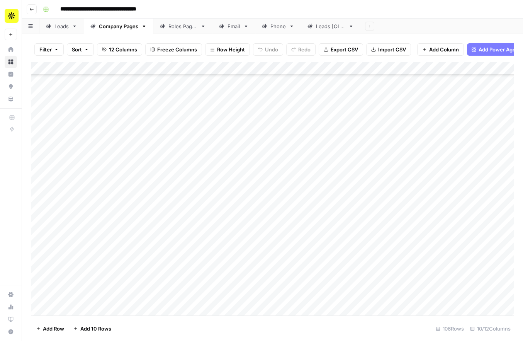
click at [262, 113] on div "Add Column" at bounding box center [272, 189] width 482 height 254
click at [261, 99] on div "Add Column" at bounding box center [272, 189] width 482 height 254
click at [260, 86] on div "Add Column" at bounding box center [272, 189] width 482 height 254
click at [259, 291] on div "Add Column" at bounding box center [272, 189] width 482 height 254
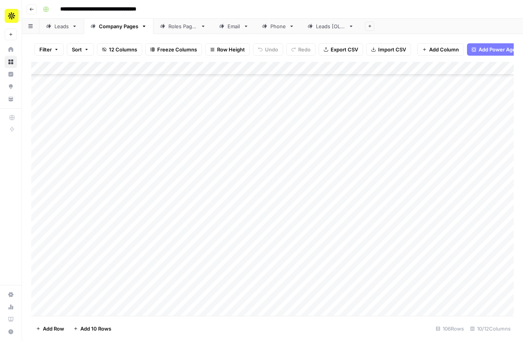
click at [261, 281] on div "Add Column" at bounding box center [272, 189] width 482 height 254
click at [261, 267] on div "Add Column" at bounding box center [272, 189] width 482 height 254
click at [260, 252] on div "Add Column" at bounding box center [272, 189] width 482 height 254
click at [260, 243] on div "Add Column" at bounding box center [272, 189] width 482 height 254
click at [259, 228] on div "Add Column" at bounding box center [272, 189] width 482 height 254
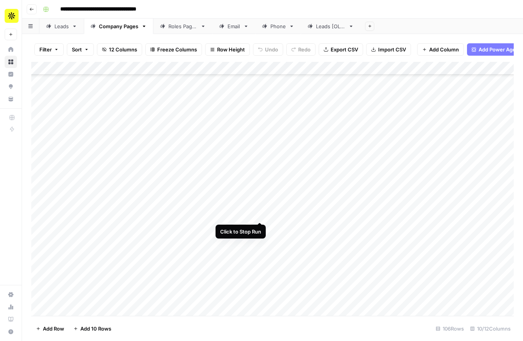
click at [260, 214] on div "Add Column" at bounding box center [272, 189] width 482 height 254
click at [260, 200] on div "Add Column" at bounding box center [272, 189] width 482 height 254
click at [260, 185] on div "Add Column" at bounding box center [272, 189] width 482 height 254
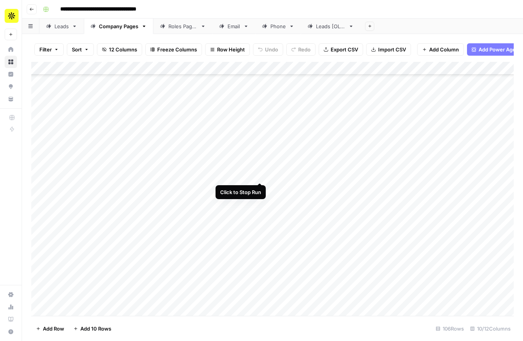
click at [260, 176] on div "Add Column" at bounding box center [272, 189] width 482 height 254
click at [260, 161] on div "Add Column" at bounding box center [272, 189] width 482 height 254
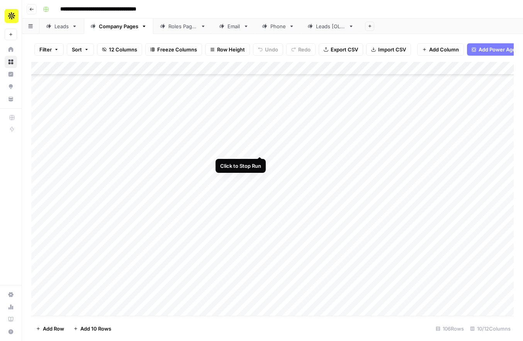
click at [259, 148] on div "Add Column" at bounding box center [272, 189] width 482 height 254
click at [259, 134] on div "Add Column" at bounding box center [272, 189] width 482 height 254
click at [259, 120] on div "Add Column" at bounding box center [272, 189] width 482 height 254
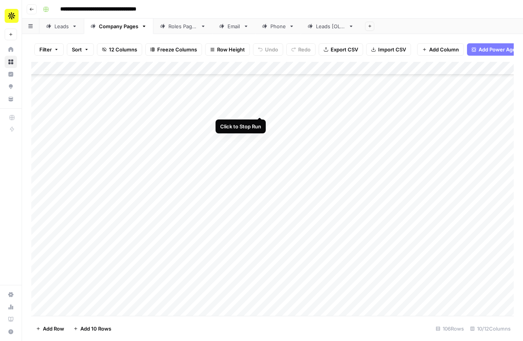
click at [258, 107] on div "Add Column" at bounding box center [272, 189] width 482 height 254
click at [258, 95] on div "Add Column" at bounding box center [272, 189] width 482 height 254
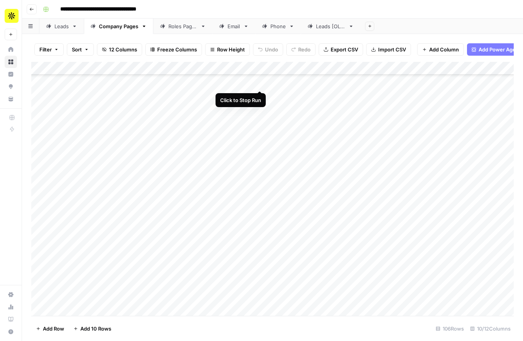
click at [259, 82] on div "Add Column" at bounding box center [272, 189] width 482 height 254
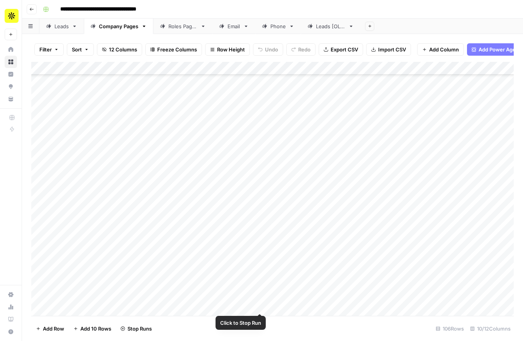
click at [261, 306] on div "Add Column" at bounding box center [272, 189] width 482 height 254
click at [260, 292] on div "Add Column" at bounding box center [272, 189] width 482 height 254
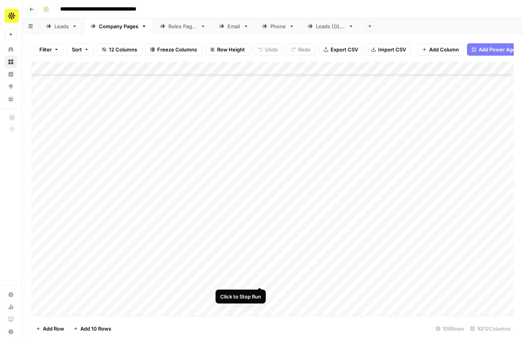
click at [261, 282] on div "Add Column" at bounding box center [272, 189] width 482 height 254
click at [260, 264] on div "Add Column" at bounding box center [272, 189] width 482 height 254
click at [260, 255] on div "Add Column" at bounding box center [272, 189] width 482 height 254
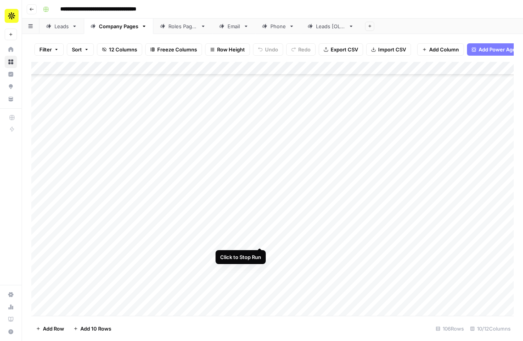
click at [261, 238] on div "Add Column" at bounding box center [272, 189] width 482 height 254
click at [260, 225] on div "Add Column" at bounding box center [272, 189] width 482 height 254
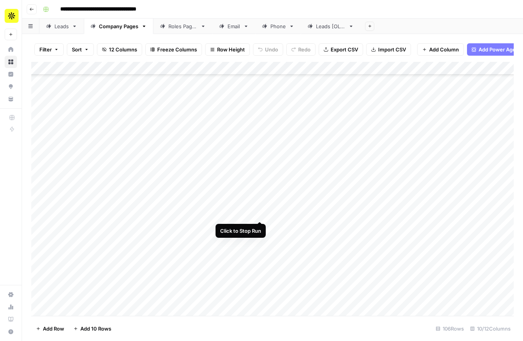
click at [259, 211] on div "Add Column" at bounding box center [272, 189] width 482 height 254
click at [258, 198] on div "Add Column" at bounding box center [272, 189] width 482 height 254
click at [258, 186] on div "Add Column" at bounding box center [272, 189] width 482 height 254
click at [259, 176] on div "Add Column" at bounding box center [272, 189] width 482 height 254
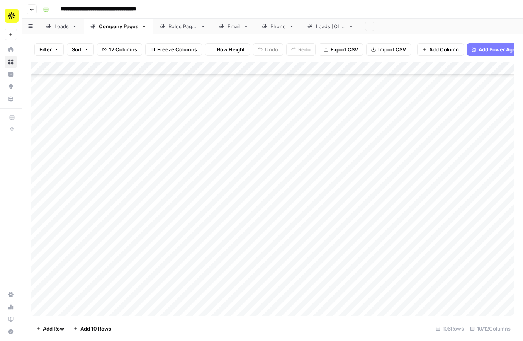
click at [262, 211] on div "Add Column" at bounding box center [272, 189] width 482 height 254
click at [261, 200] on div "Add Column" at bounding box center [272, 189] width 482 height 254
click at [261, 187] on div "Add Column" at bounding box center [272, 189] width 482 height 254
click at [261, 174] on div "Add Column" at bounding box center [272, 189] width 482 height 254
click at [260, 158] on div "Add Column" at bounding box center [272, 189] width 482 height 254
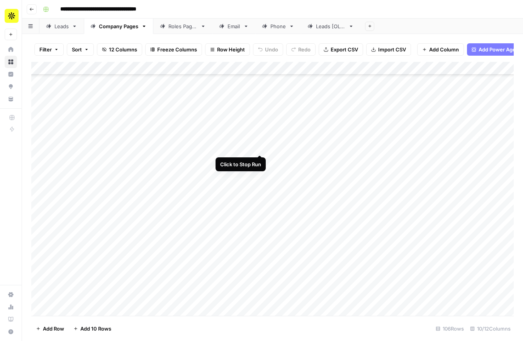
click at [260, 146] on div "Add Column" at bounding box center [272, 189] width 482 height 254
click at [260, 132] on div "Add Column" at bounding box center [272, 189] width 482 height 254
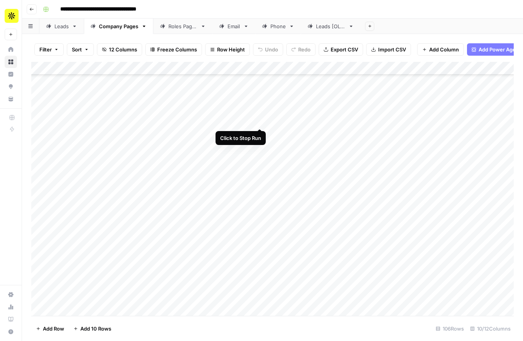
click at [260, 120] on div "Add Column" at bounding box center [272, 189] width 482 height 254
click at [261, 107] on div "Add Column" at bounding box center [272, 189] width 482 height 254
click at [261, 93] on div "Add Column" at bounding box center [272, 189] width 482 height 254
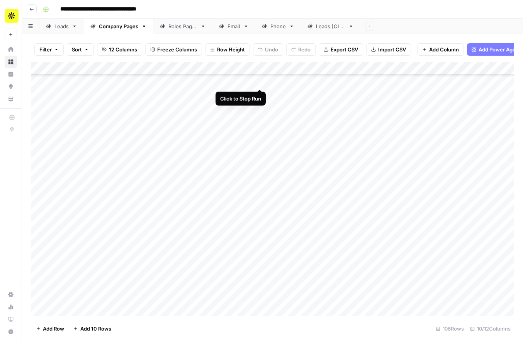
click at [261, 81] on div "Add Column" at bounding box center [272, 189] width 482 height 254
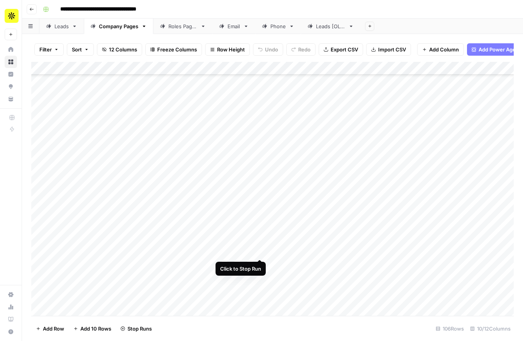
click at [260, 251] on div "Add Column" at bounding box center [272, 189] width 482 height 254
click at [259, 236] on div "Add Column" at bounding box center [272, 189] width 482 height 254
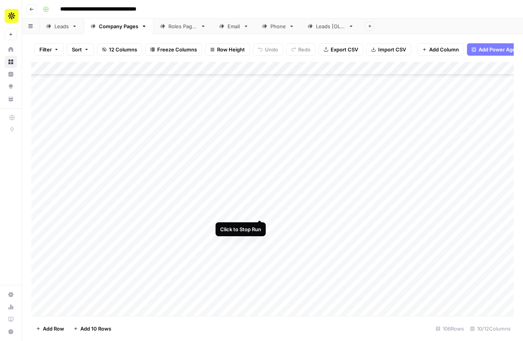
click at [261, 212] on div "Add Column" at bounding box center [272, 189] width 482 height 254
click at [261, 197] on div "Add Column" at bounding box center [272, 189] width 482 height 254
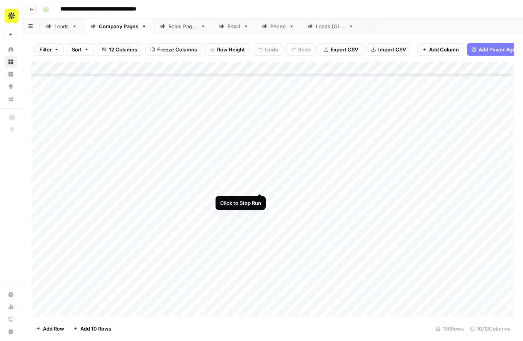
click at [261, 184] on div "Add Column" at bounding box center [272, 189] width 482 height 254
click at [261, 170] on div "Add Column" at bounding box center [272, 189] width 482 height 254
click at [260, 210] on div "Add Column" at bounding box center [272, 189] width 482 height 254
click at [260, 193] on div "Add Column" at bounding box center [272, 189] width 482 height 254
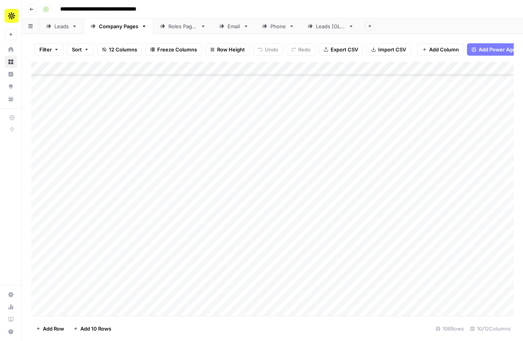
click at [261, 184] on div "Add Column" at bounding box center [272, 189] width 482 height 254
click at [261, 175] on div "Add Column" at bounding box center [272, 189] width 482 height 254
click at [260, 169] on div "Add Column" at bounding box center [272, 189] width 482 height 254
click at [260, 157] on div "Add Column" at bounding box center [272, 189] width 482 height 254
